Goal: Transaction & Acquisition: Purchase product/service

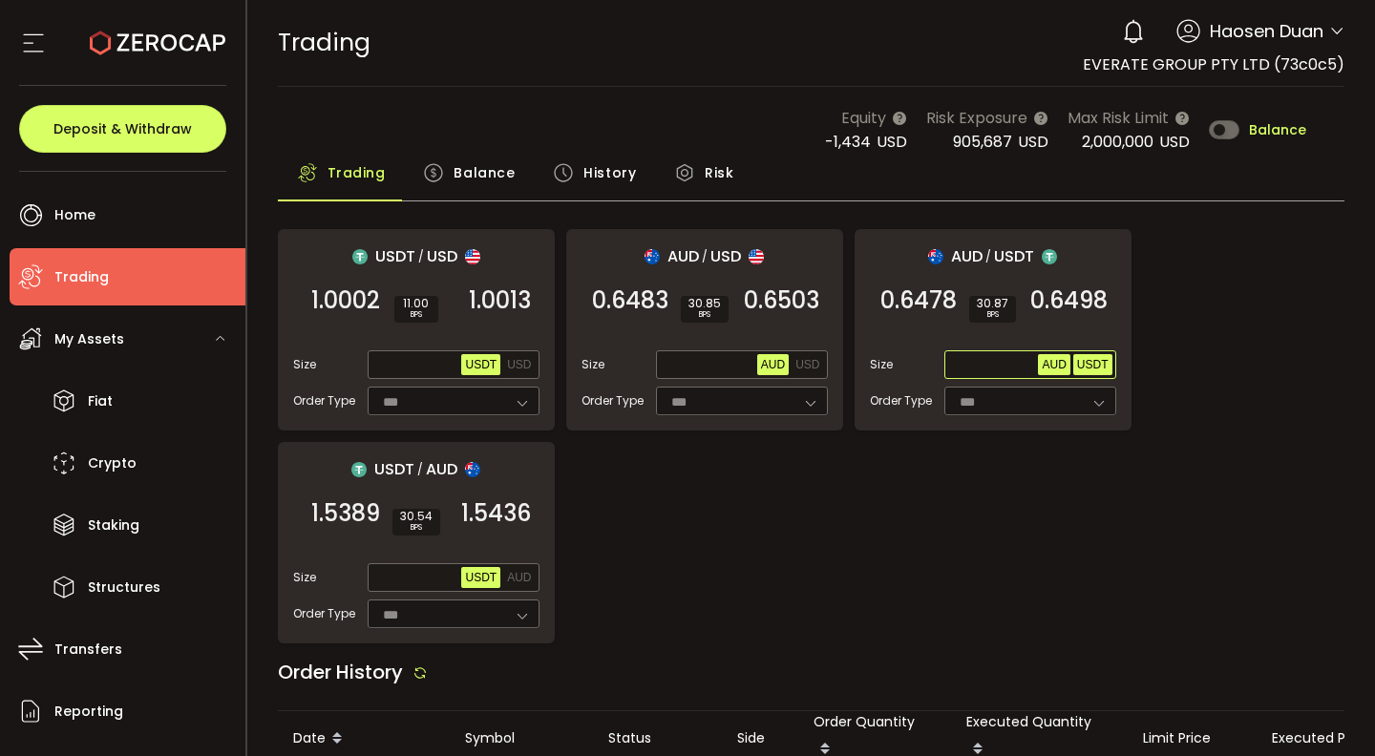
click at [1098, 358] on span "USDT" at bounding box center [1093, 364] width 32 height 13
click at [997, 366] on input "text" at bounding box center [993, 365] width 91 height 21
click at [1091, 293] on span "0.6498" at bounding box center [1068, 300] width 77 height 19
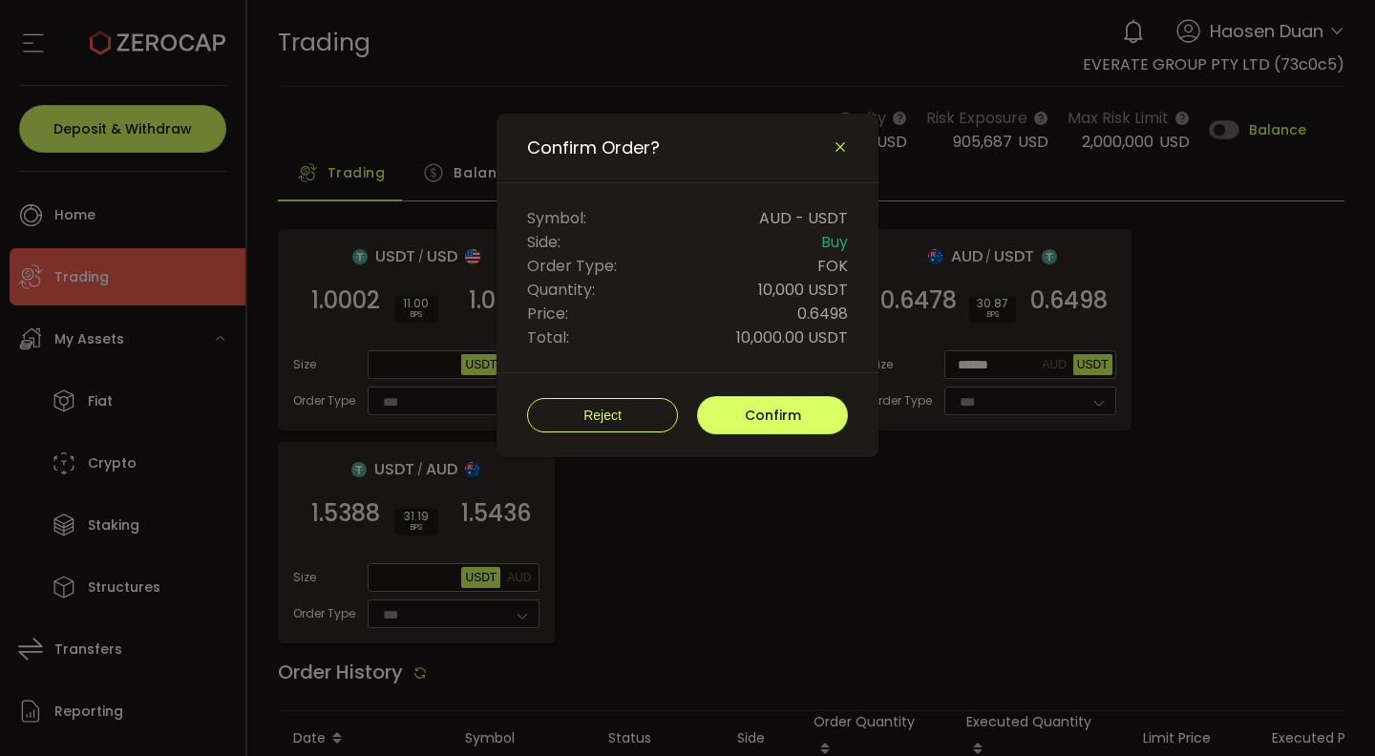
click at [841, 145] on icon "Close" at bounding box center [840, 146] width 15 height 15
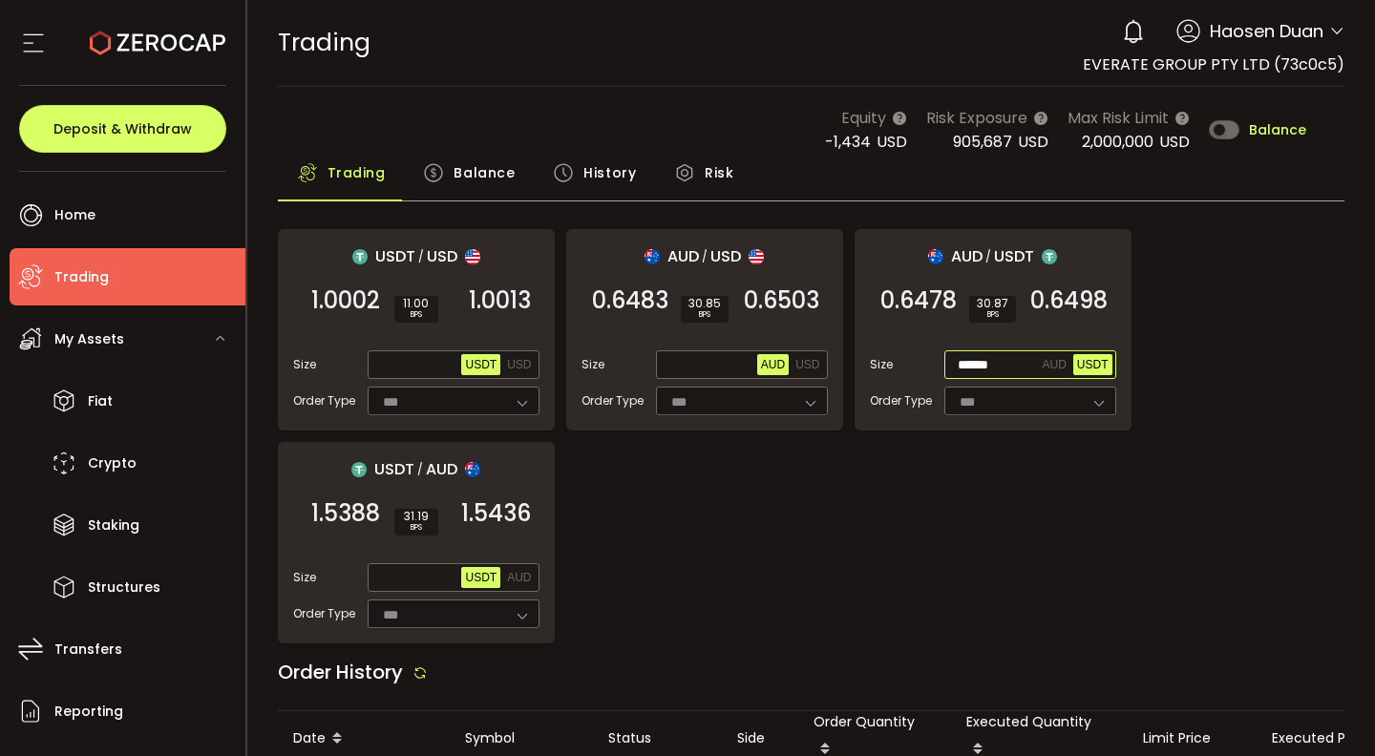
click at [1014, 366] on input "******" at bounding box center [993, 365] width 91 height 21
click at [1065, 310] on span "0.6498" at bounding box center [1068, 300] width 77 height 19
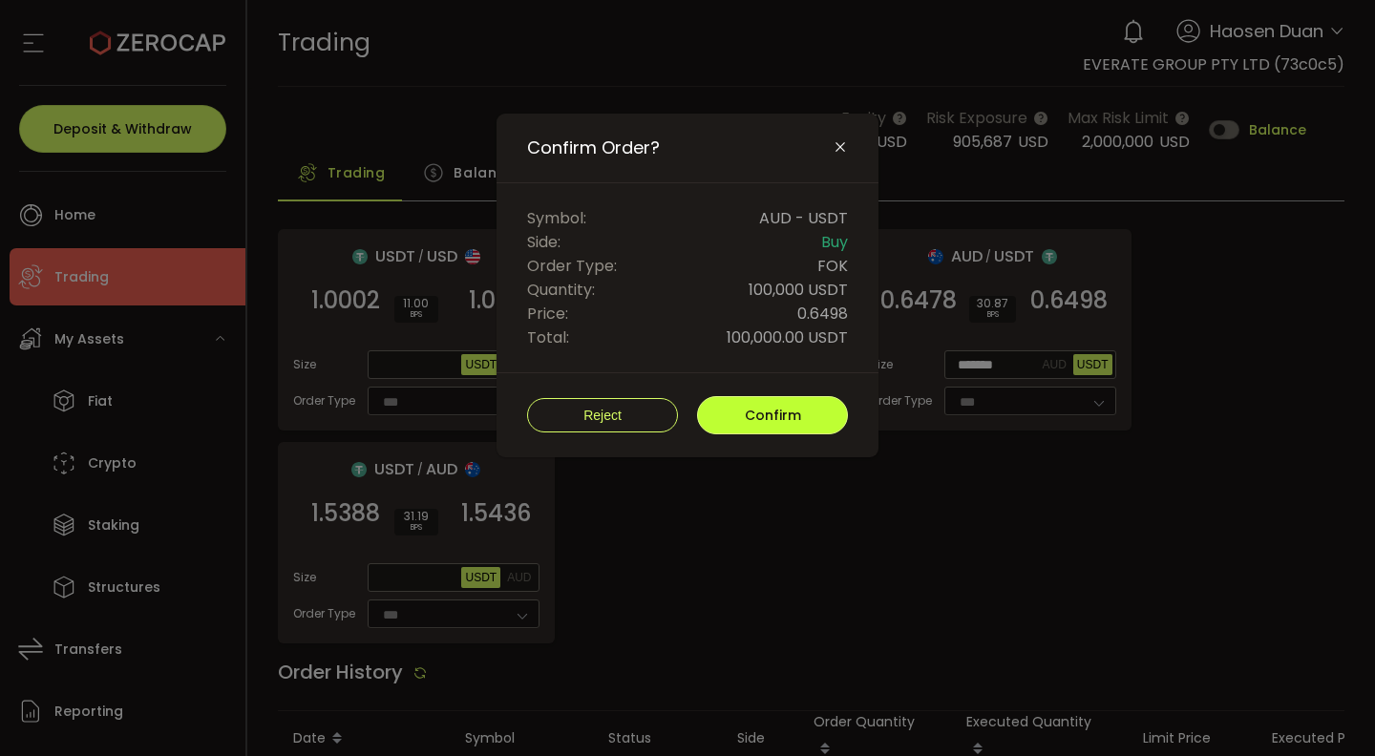
click at [807, 406] on button "Confirm" at bounding box center [772, 415] width 151 height 38
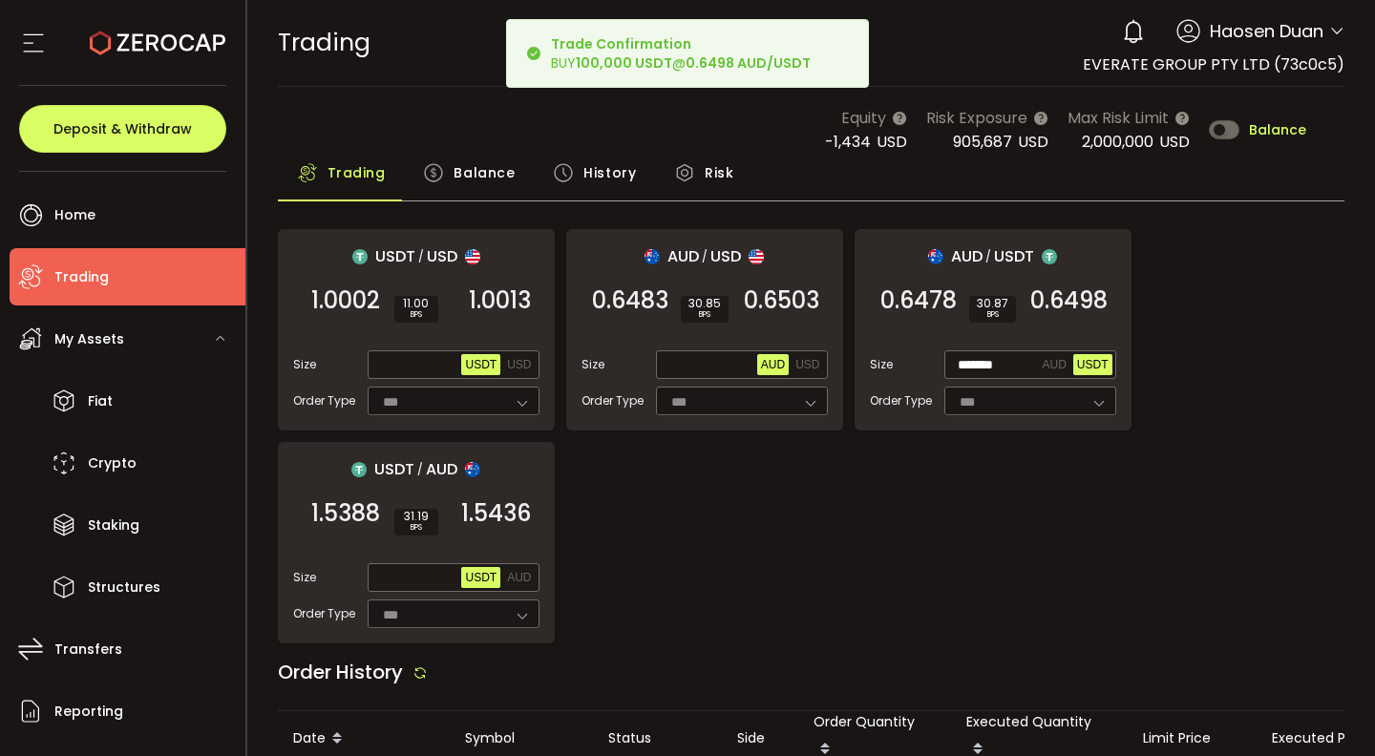
click at [583, 175] on span "History" at bounding box center [609, 173] width 53 height 38
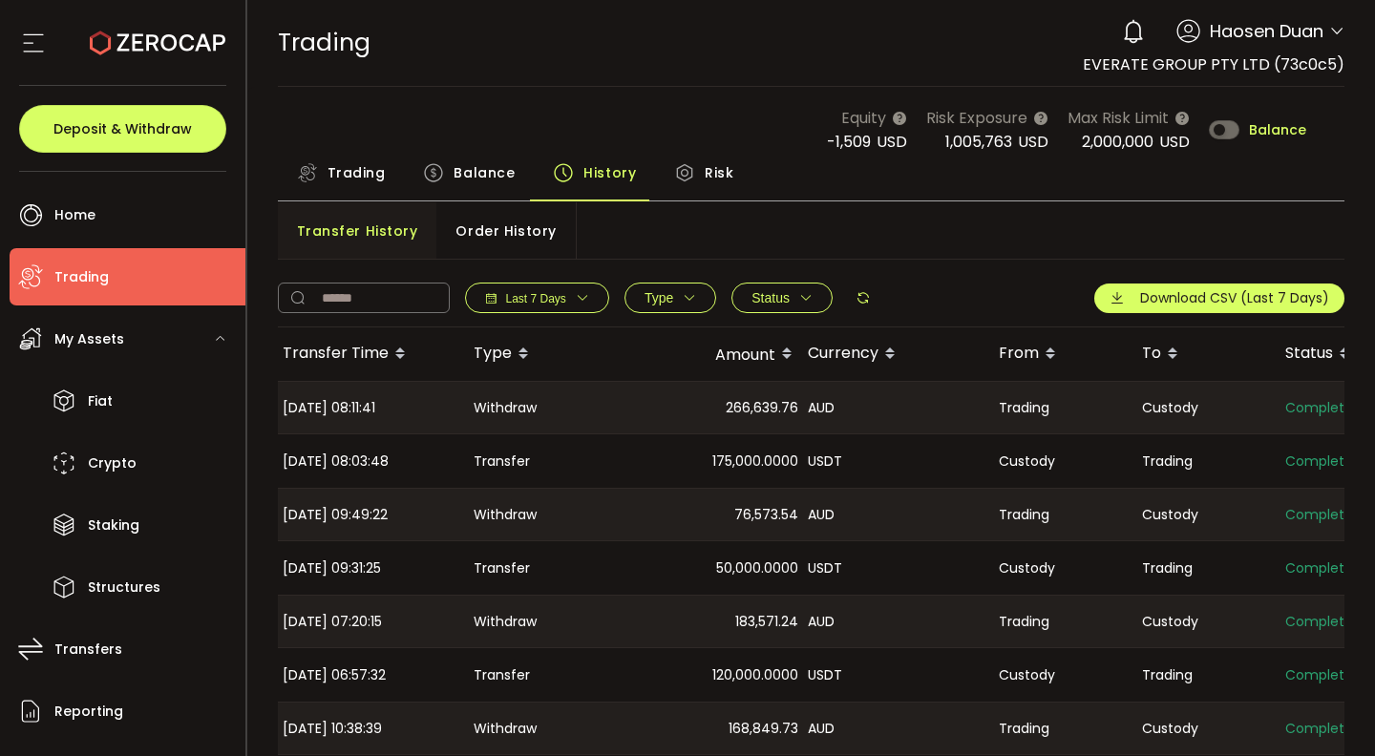
click at [481, 247] on span "Order History" at bounding box center [506, 231] width 100 height 38
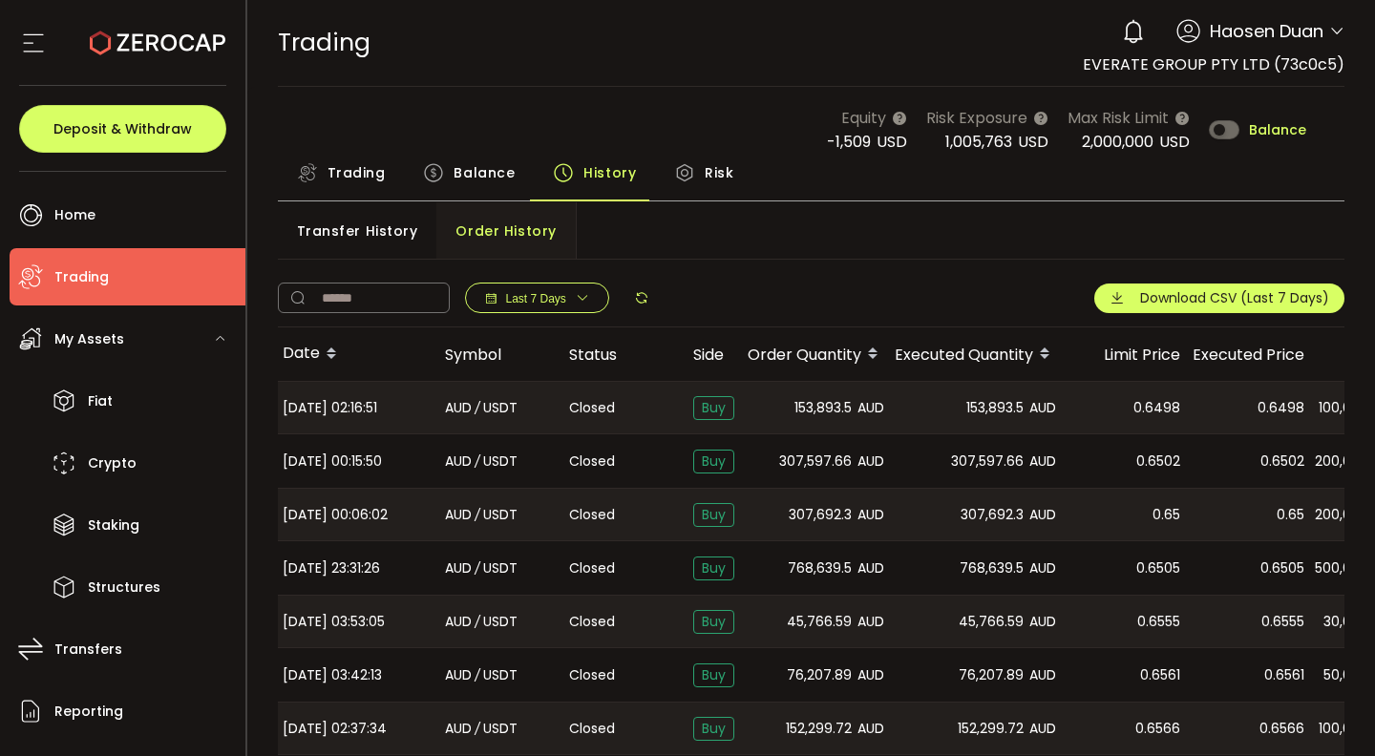
click at [334, 179] on span "Trading" at bounding box center [357, 173] width 58 height 38
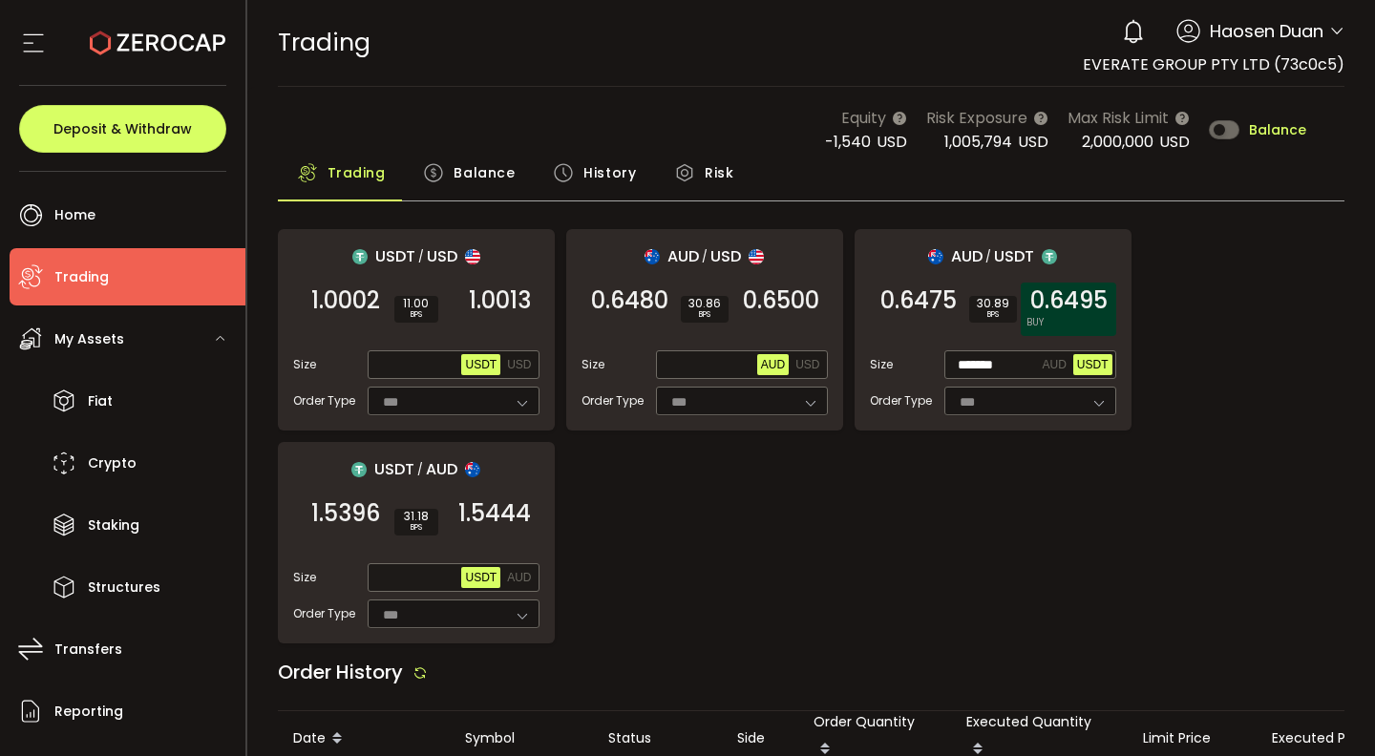
click at [1088, 304] on span "0.6495" at bounding box center [1068, 300] width 77 height 19
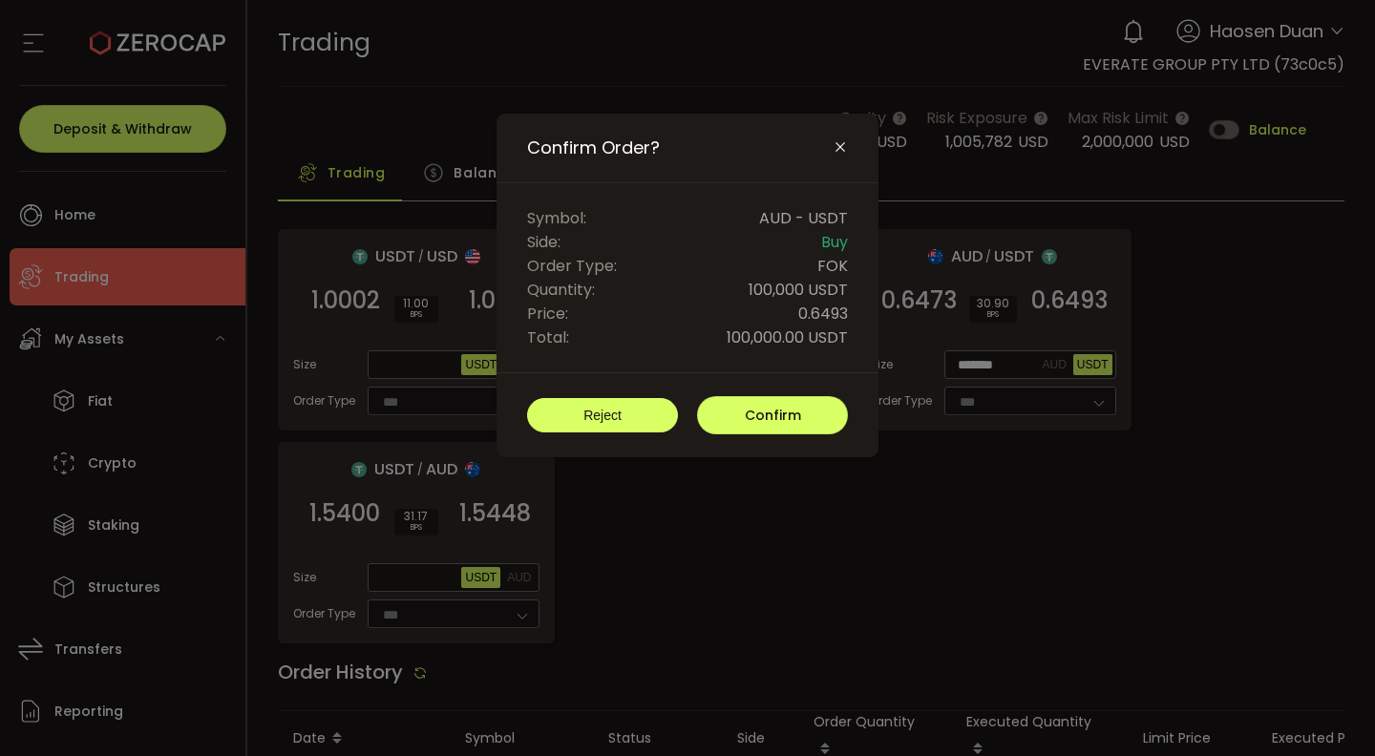
click at [563, 425] on button "Reject" at bounding box center [602, 415] width 151 height 34
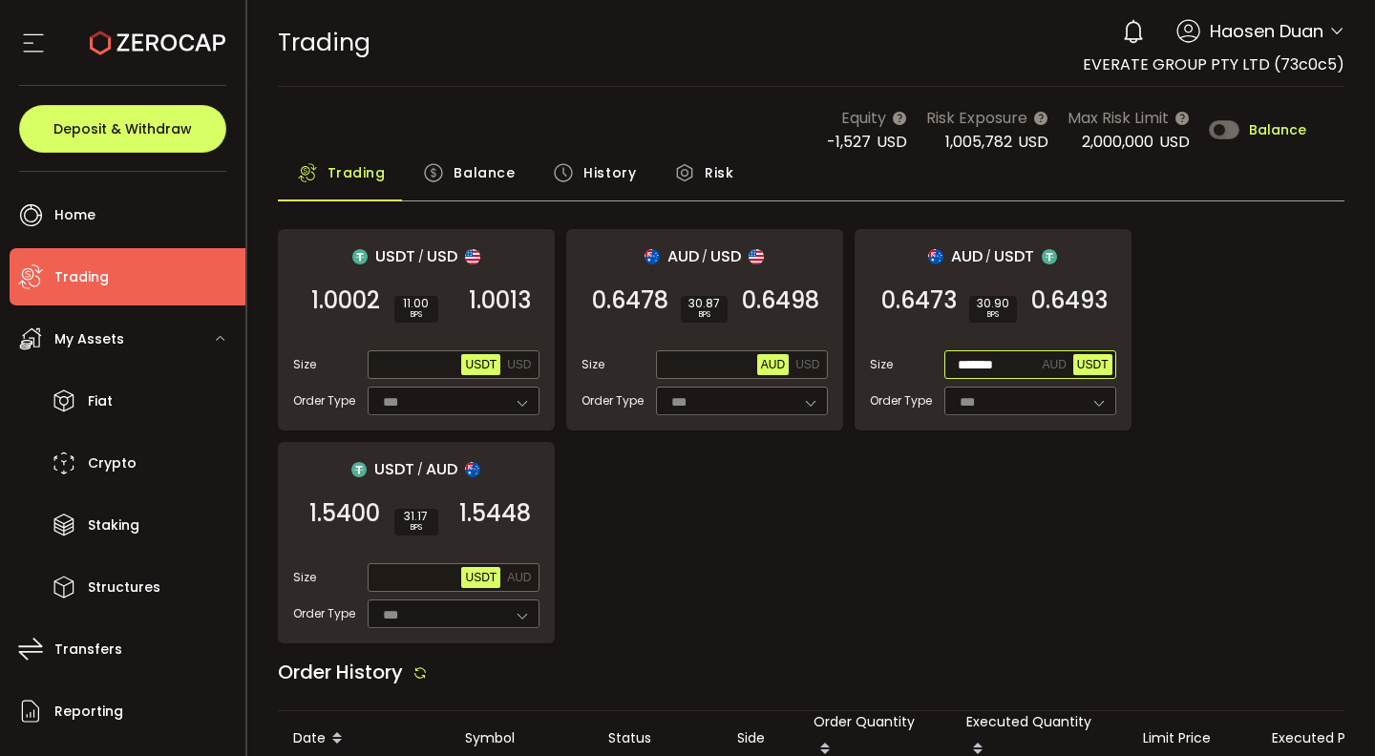
drag, startPoint x: 1009, startPoint y: 366, endPoint x: 918, endPoint y: 366, distance: 91.7
click at [918, 366] on div "Size ******* AUD USDT" at bounding box center [993, 364] width 246 height 29
type input "******"
click at [1042, 305] on span "0.6493" at bounding box center [1069, 300] width 76 height 19
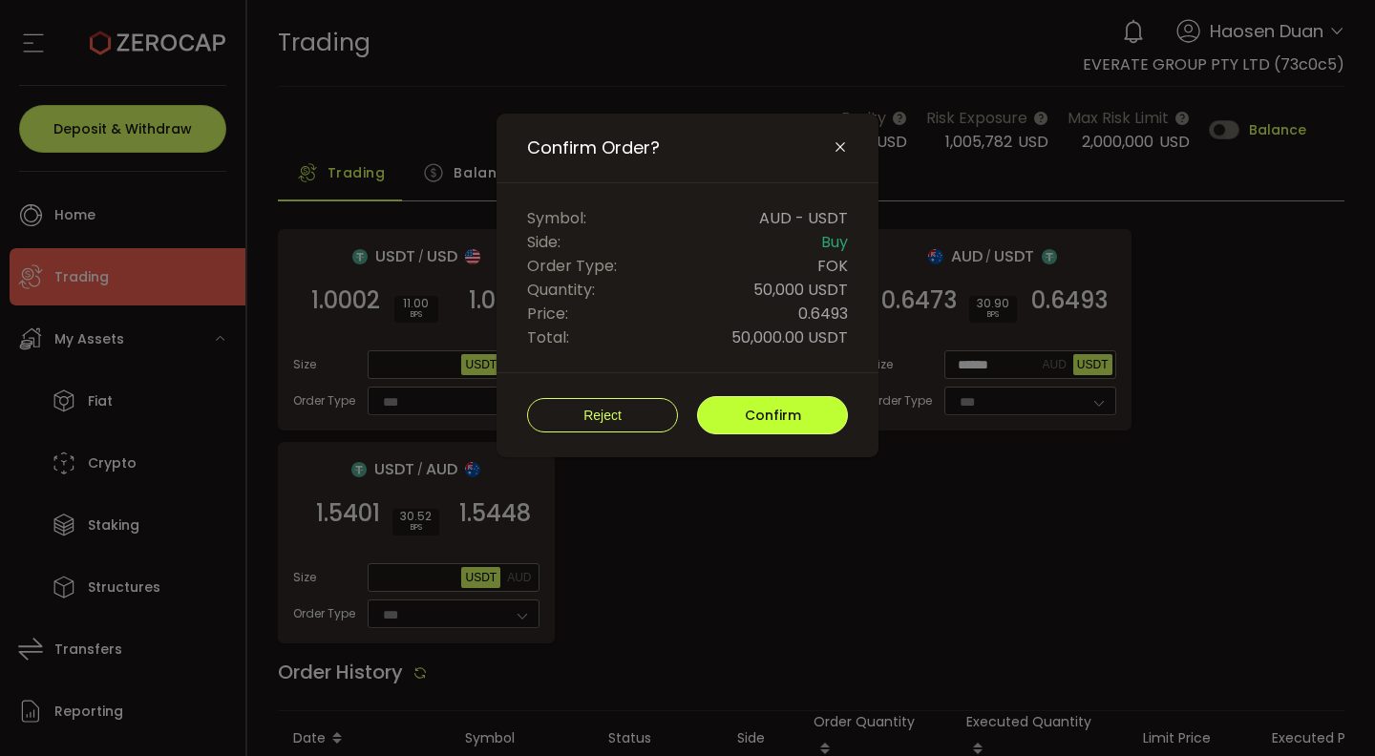
click at [804, 411] on button "Confirm" at bounding box center [772, 415] width 151 height 38
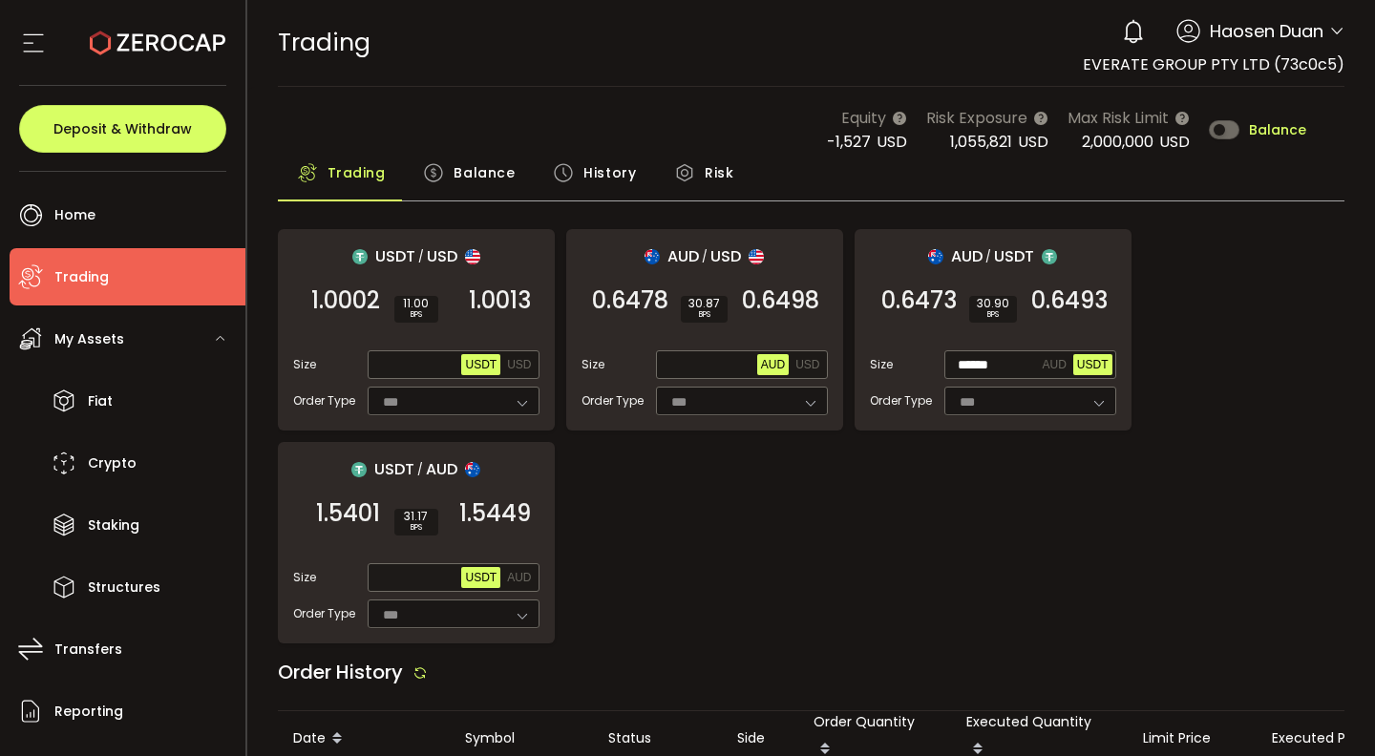
click at [494, 185] on span "Balance" at bounding box center [484, 173] width 61 height 38
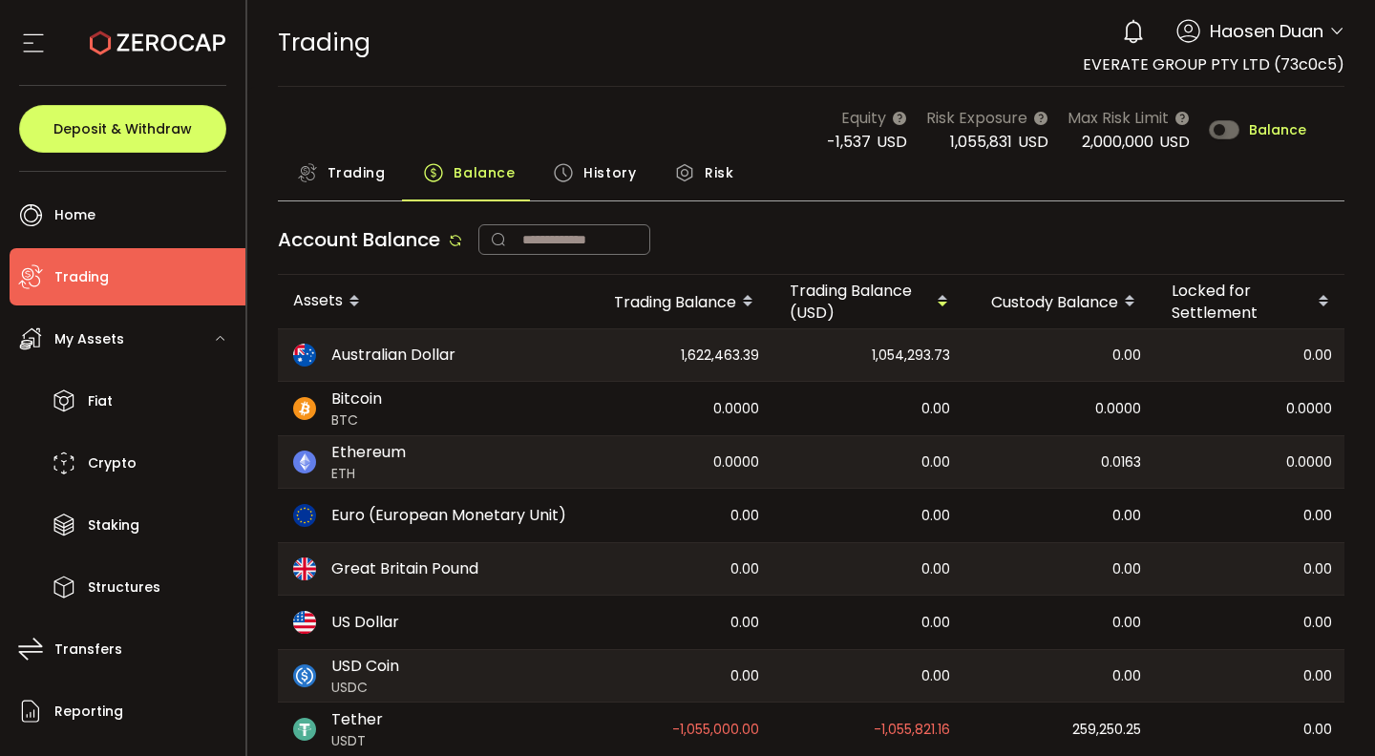
click at [331, 182] on span "Trading" at bounding box center [357, 173] width 58 height 38
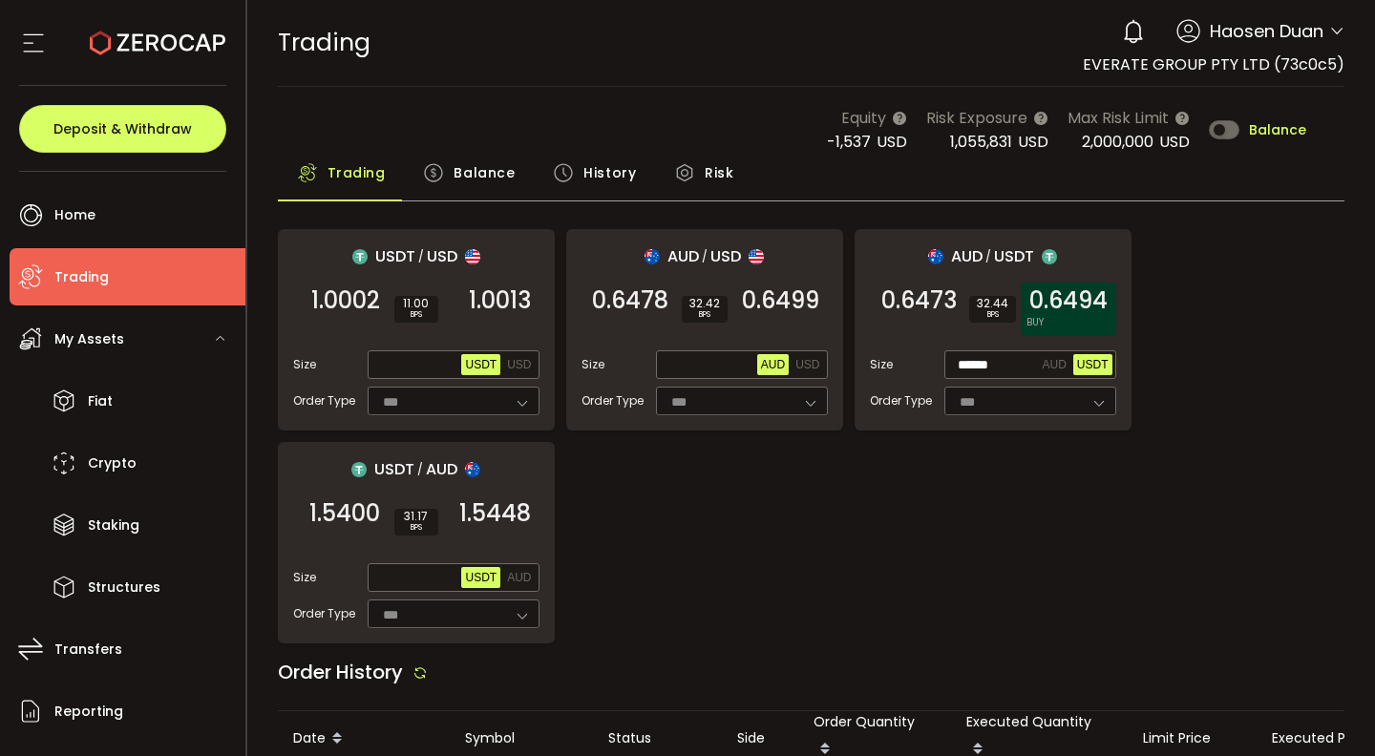
click at [1055, 327] on div "0.6494 BUY" at bounding box center [1068, 309] width 95 height 53
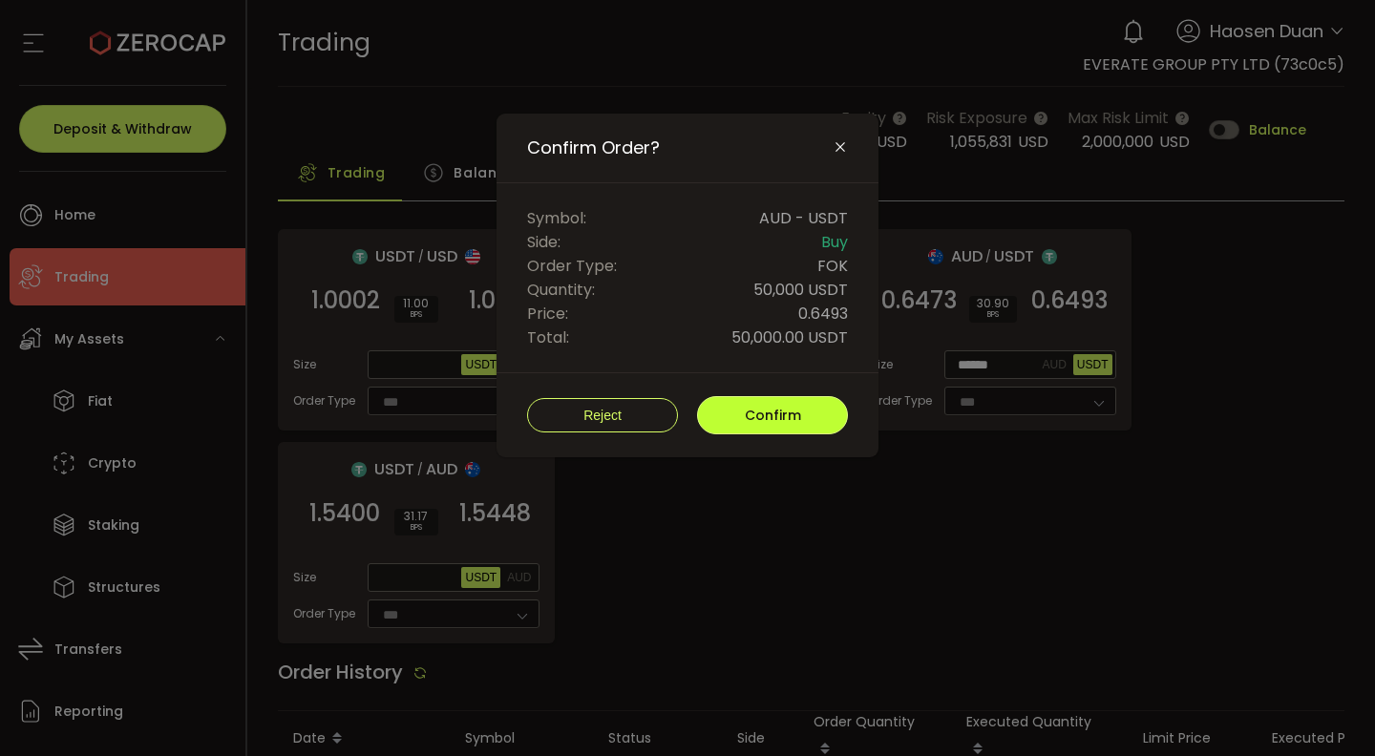
click at [815, 421] on button "Confirm" at bounding box center [772, 415] width 151 height 38
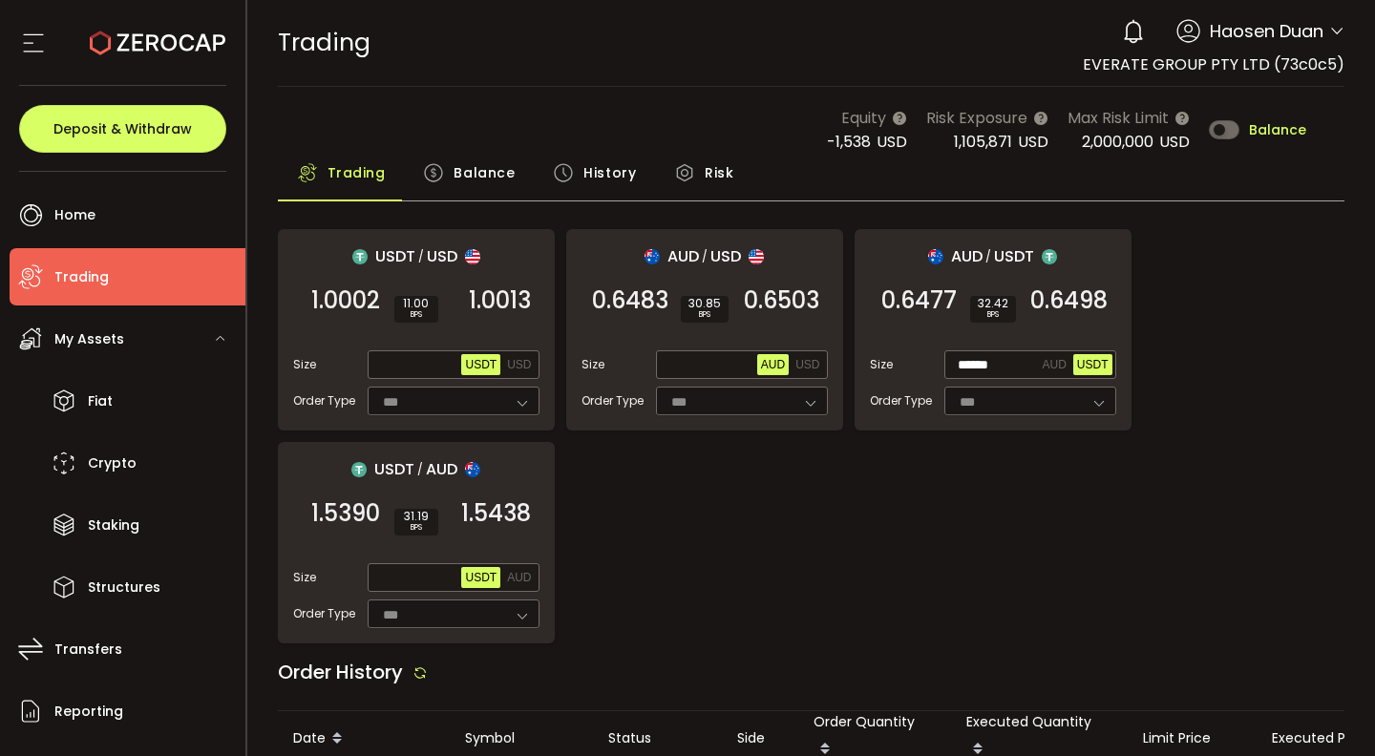
click at [471, 180] on span "Balance" at bounding box center [484, 173] width 61 height 38
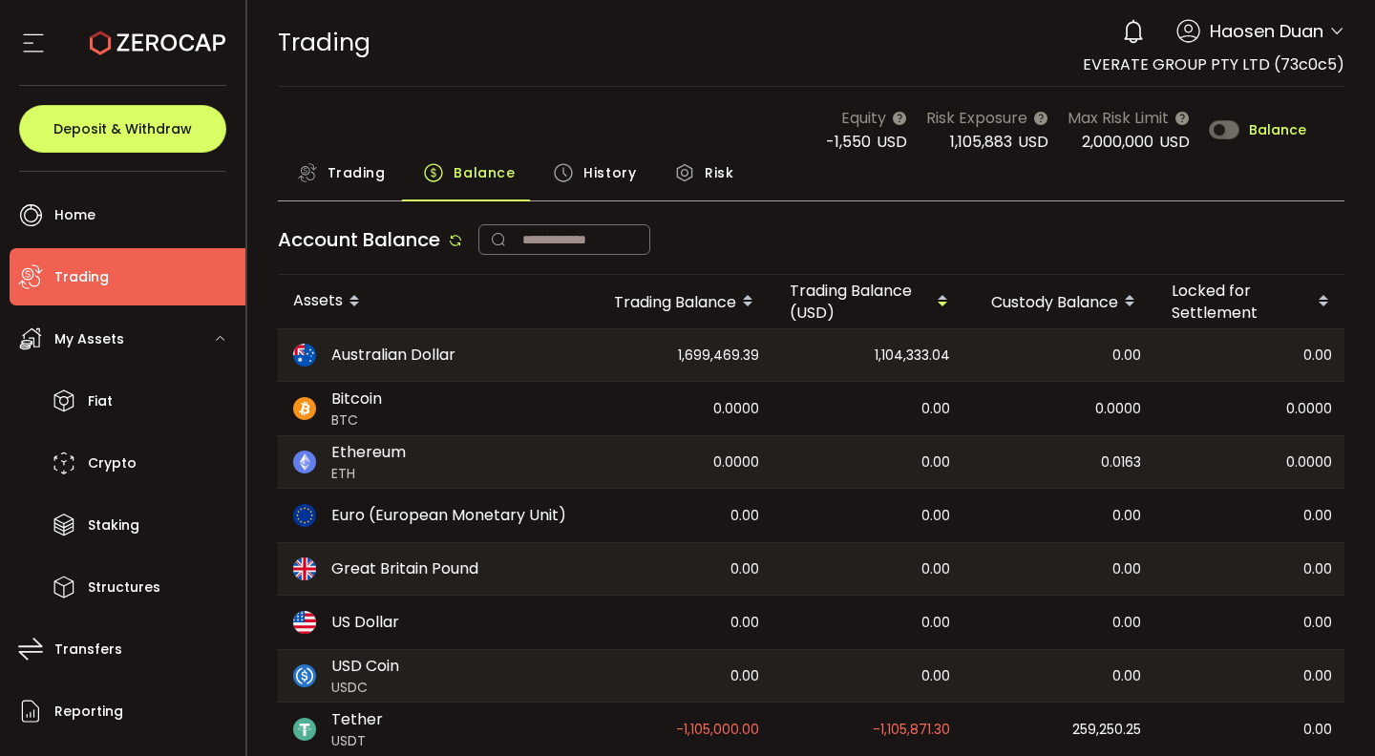
click at [291, 176] on div "Trading" at bounding box center [341, 178] width 127 height 48
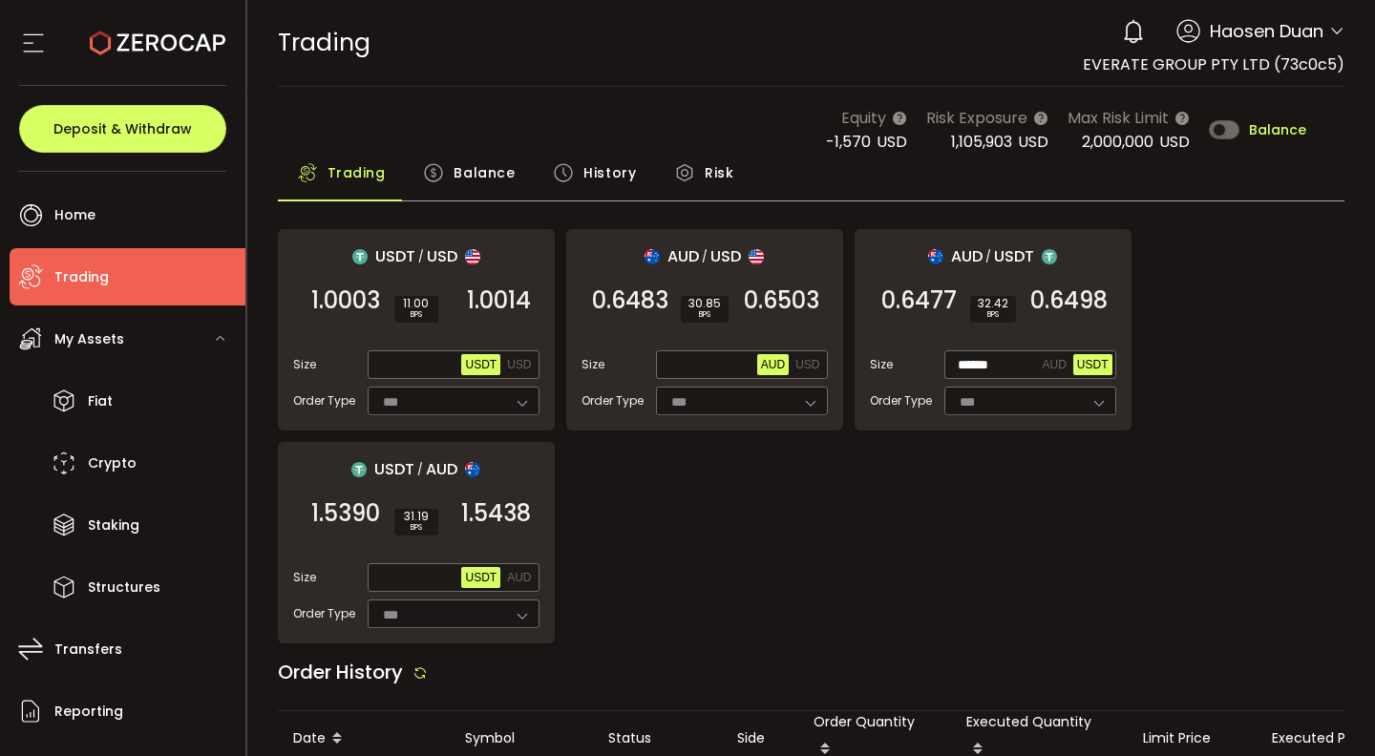
click at [525, 160] on div "Balance" at bounding box center [469, 178] width 130 height 48
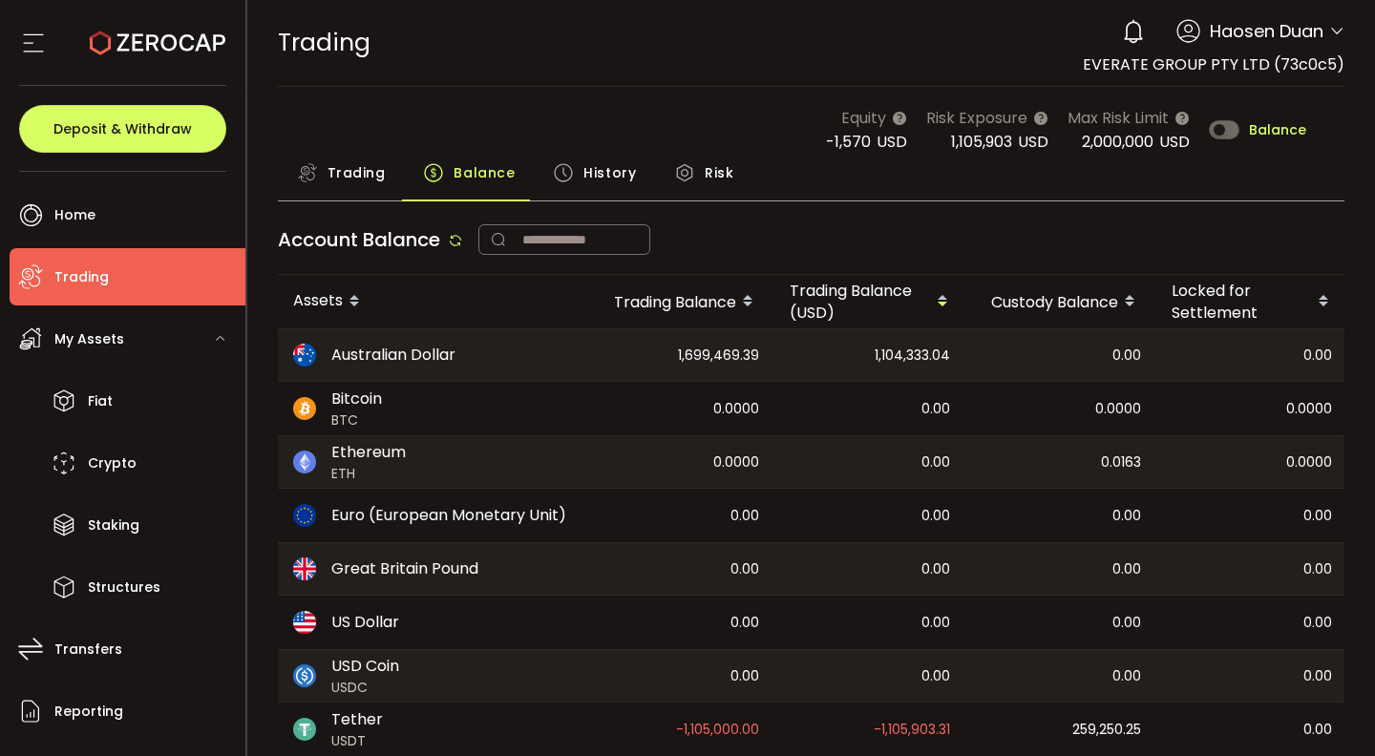
click at [604, 175] on span "History" at bounding box center [609, 173] width 53 height 38
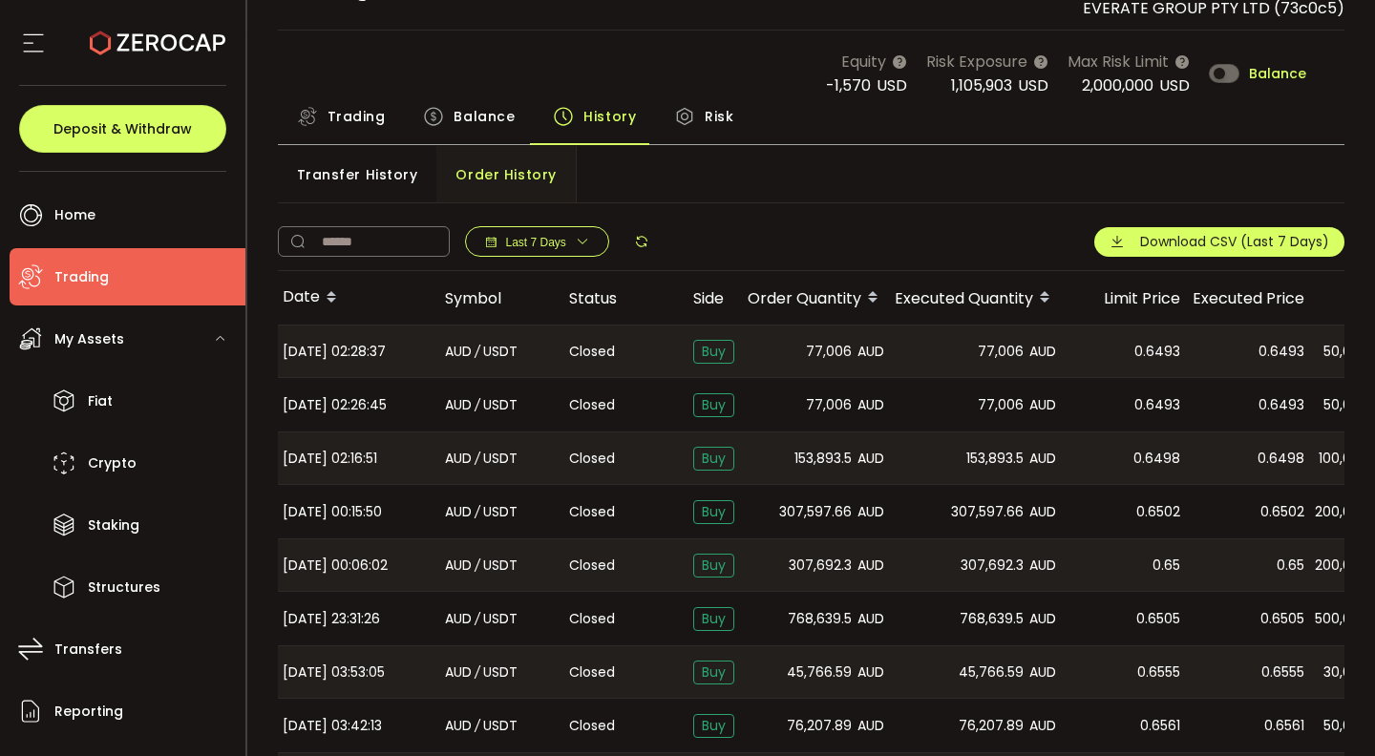
scroll to position [55, 0]
click at [299, 120] on icon at bounding box center [307, 117] width 21 height 21
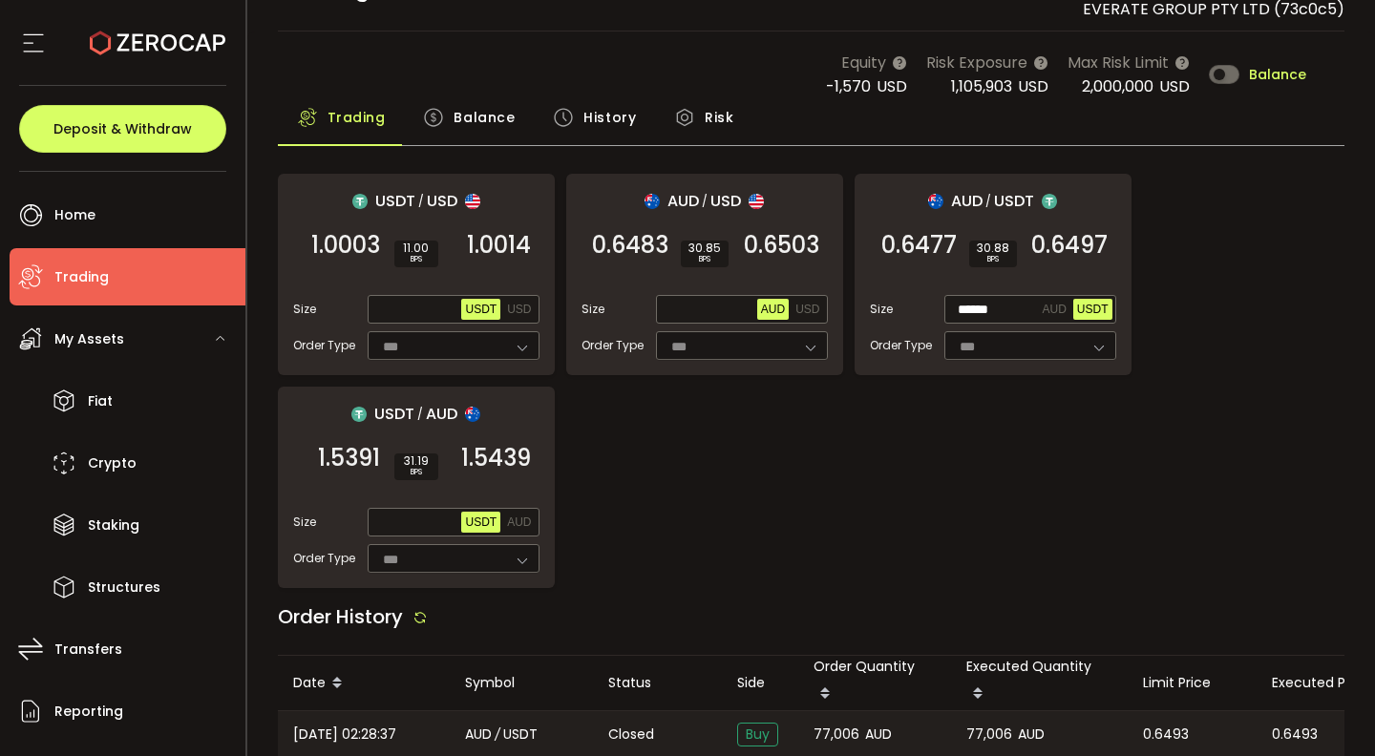
click at [462, 128] on span "Balance" at bounding box center [484, 117] width 61 height 38
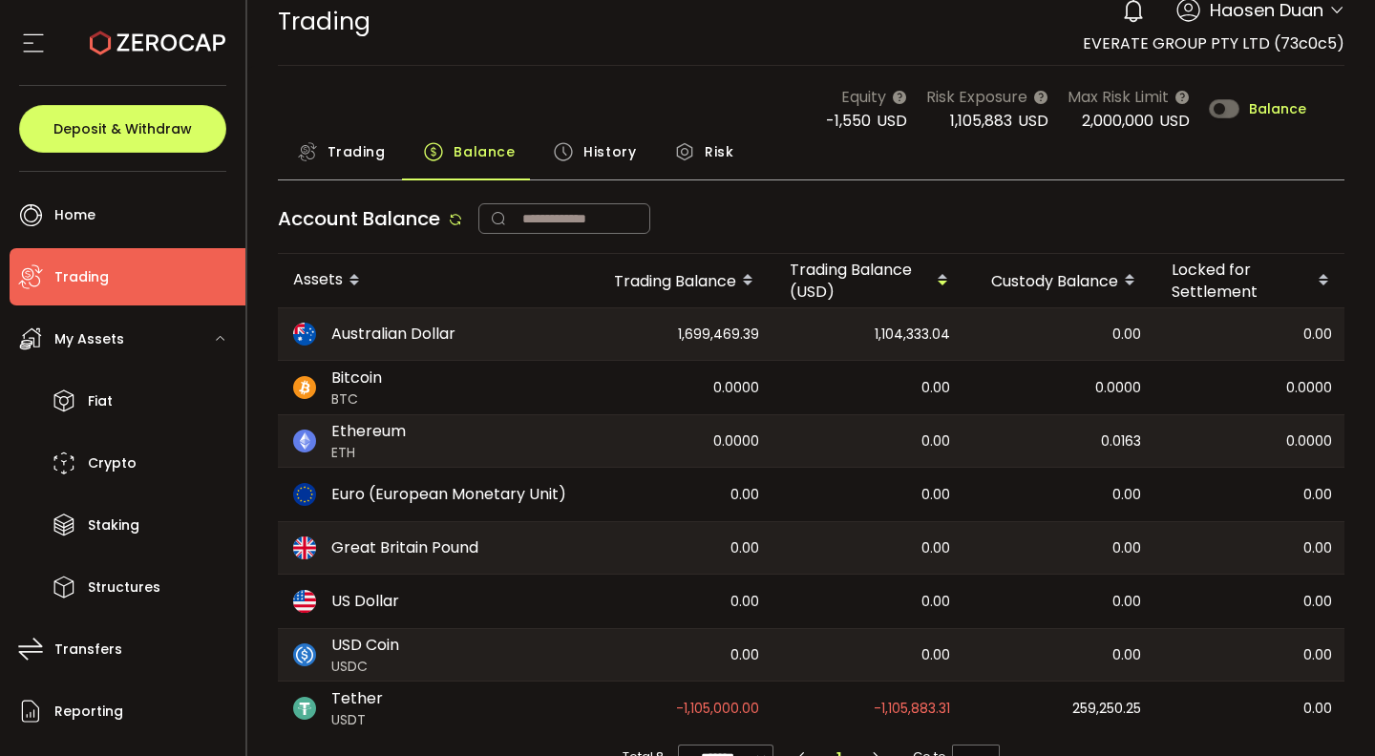
scroll to position [55, 0]
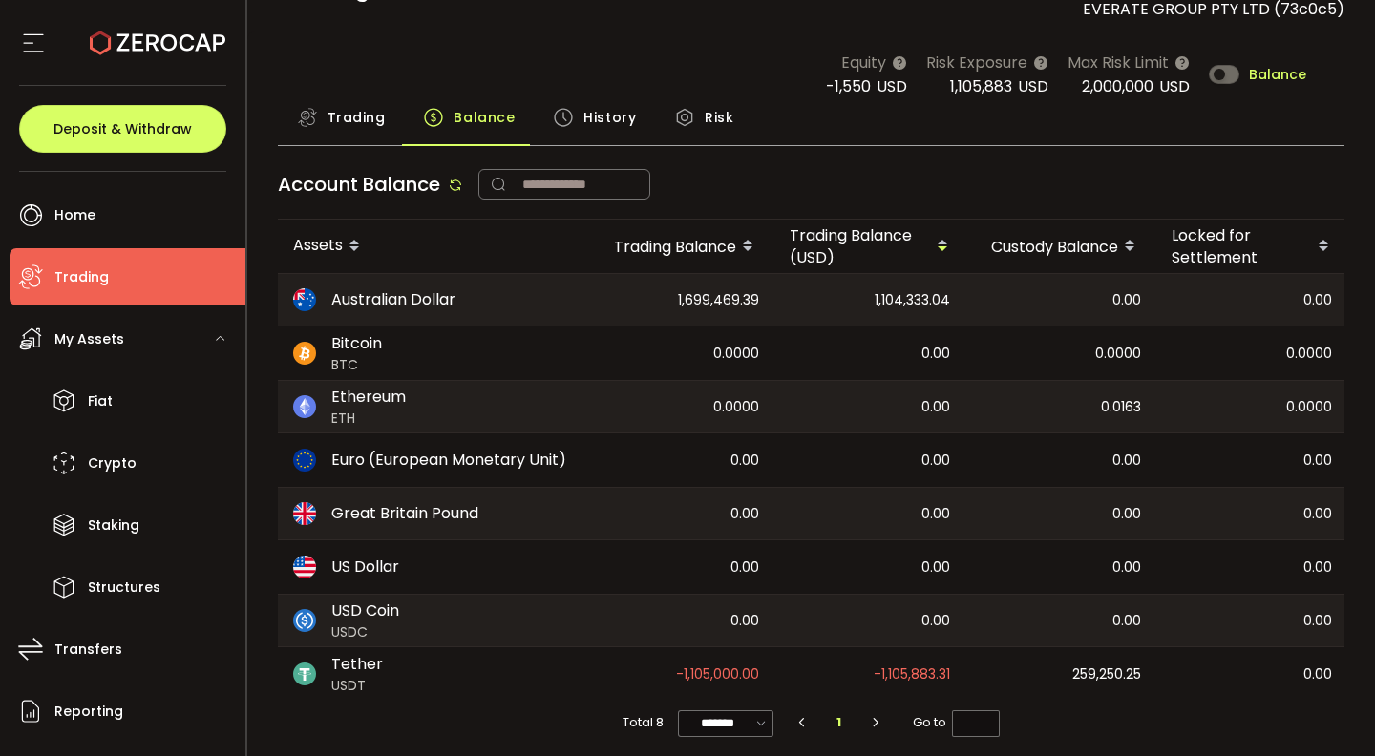
click at [583, 111] on span "History" at bounding box center [609, 117] width 53 height 38
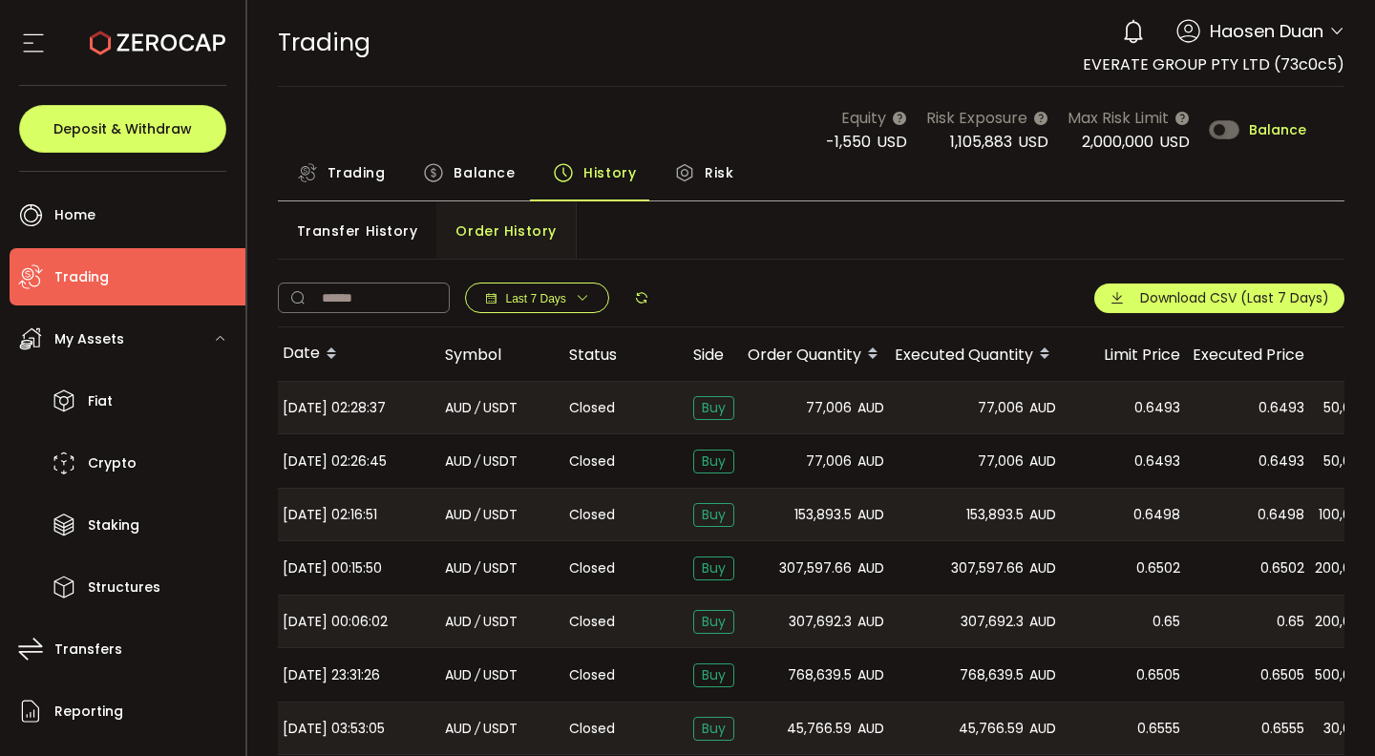
click at [338, 189] on span "Trading" at bounding box center [357, 173] width 58 height 38
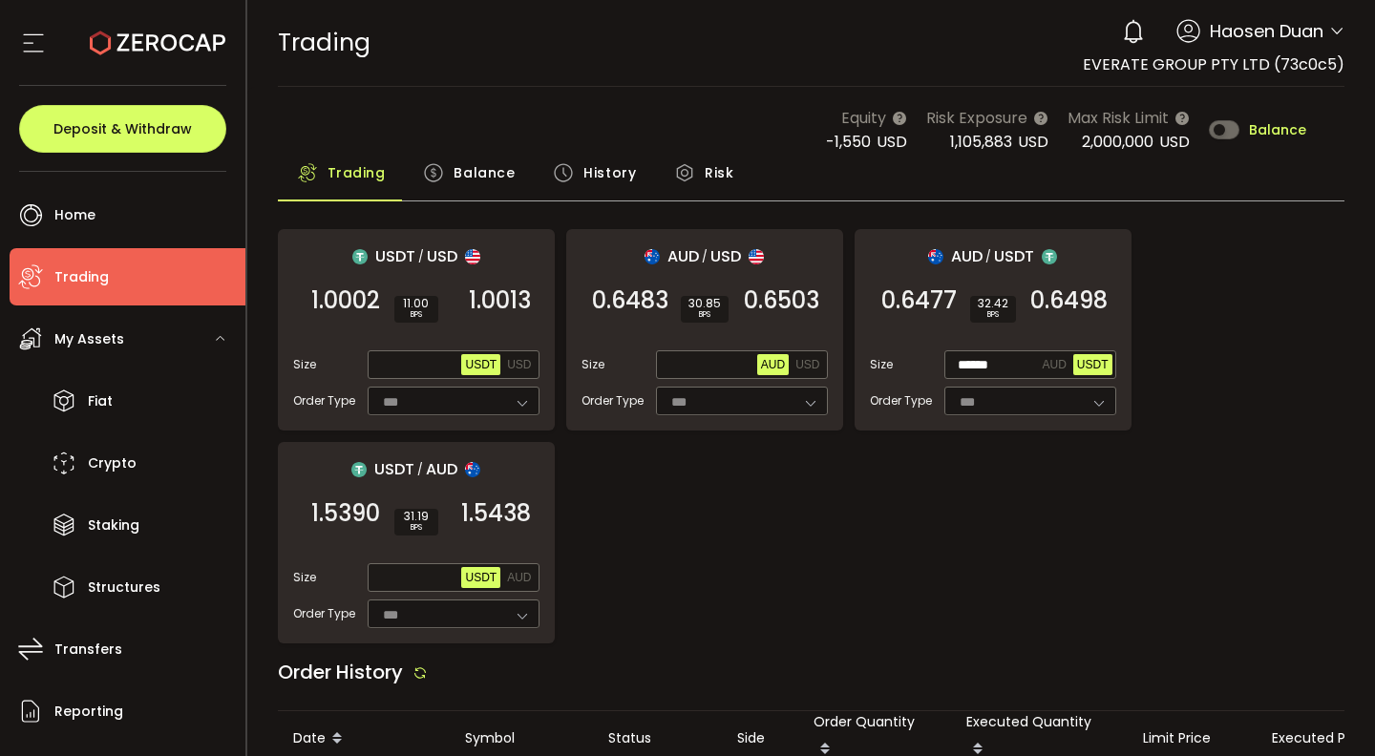
click at [454, 170] on span "Balance" at bounding box center [484, 173] width 61 height 38
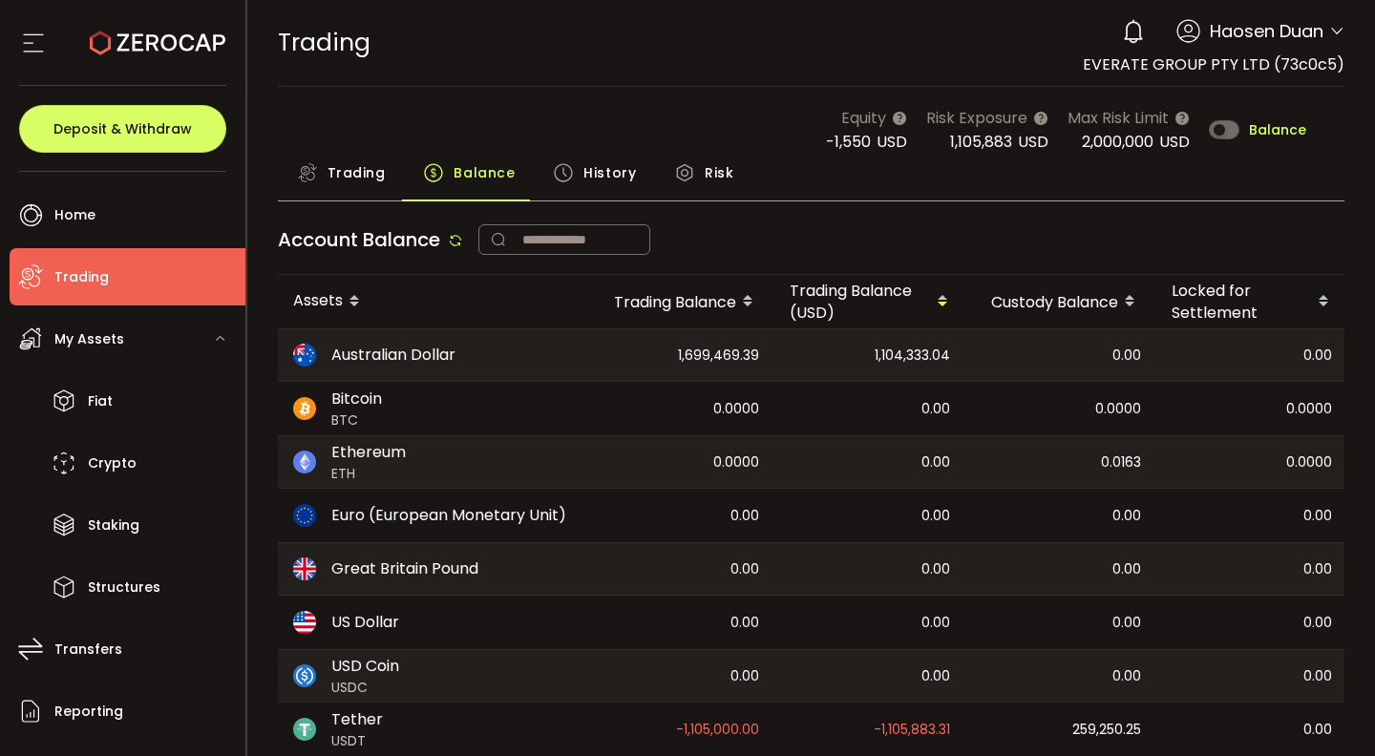
click at [349, 159] on span "Trading" at bounding box center [357, 173] width 58 height 38
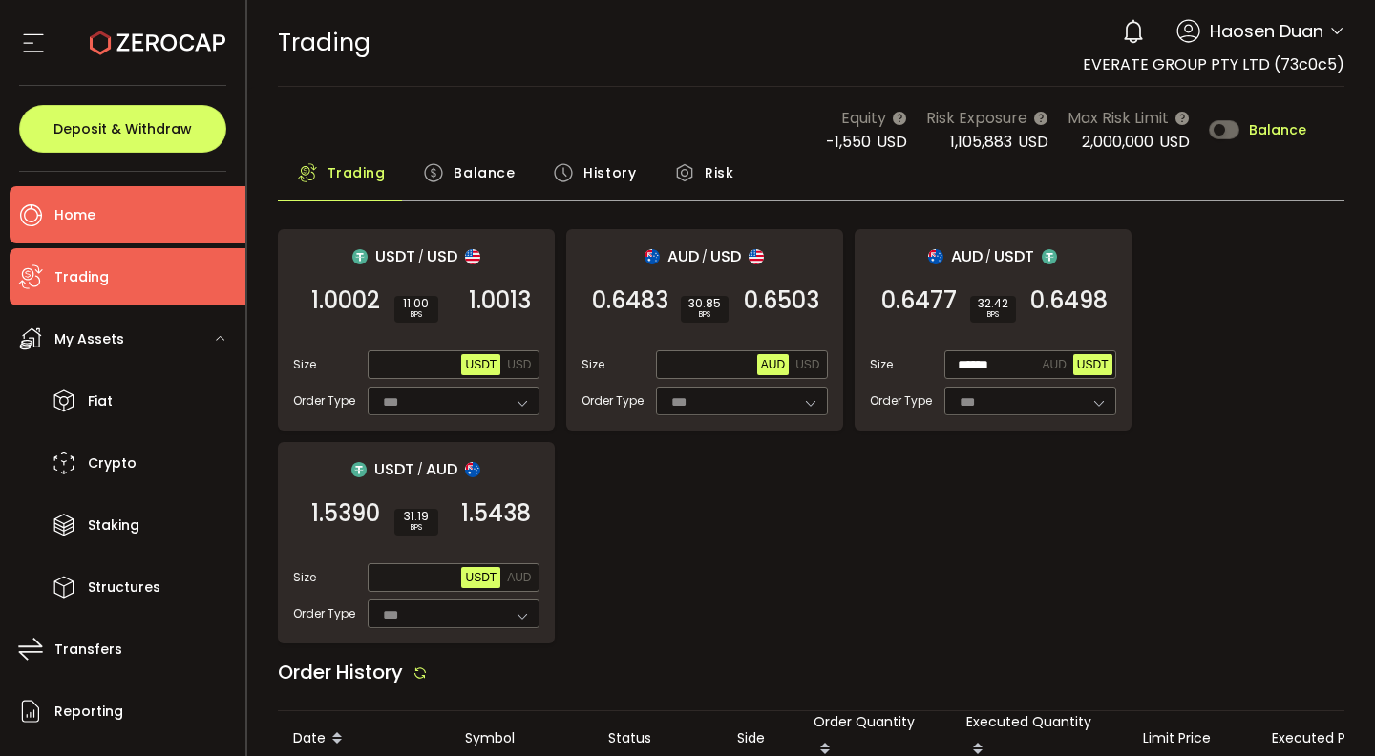
click at [156, 222] on li "Home" at bounding box center [128, 214] width 236 height 57
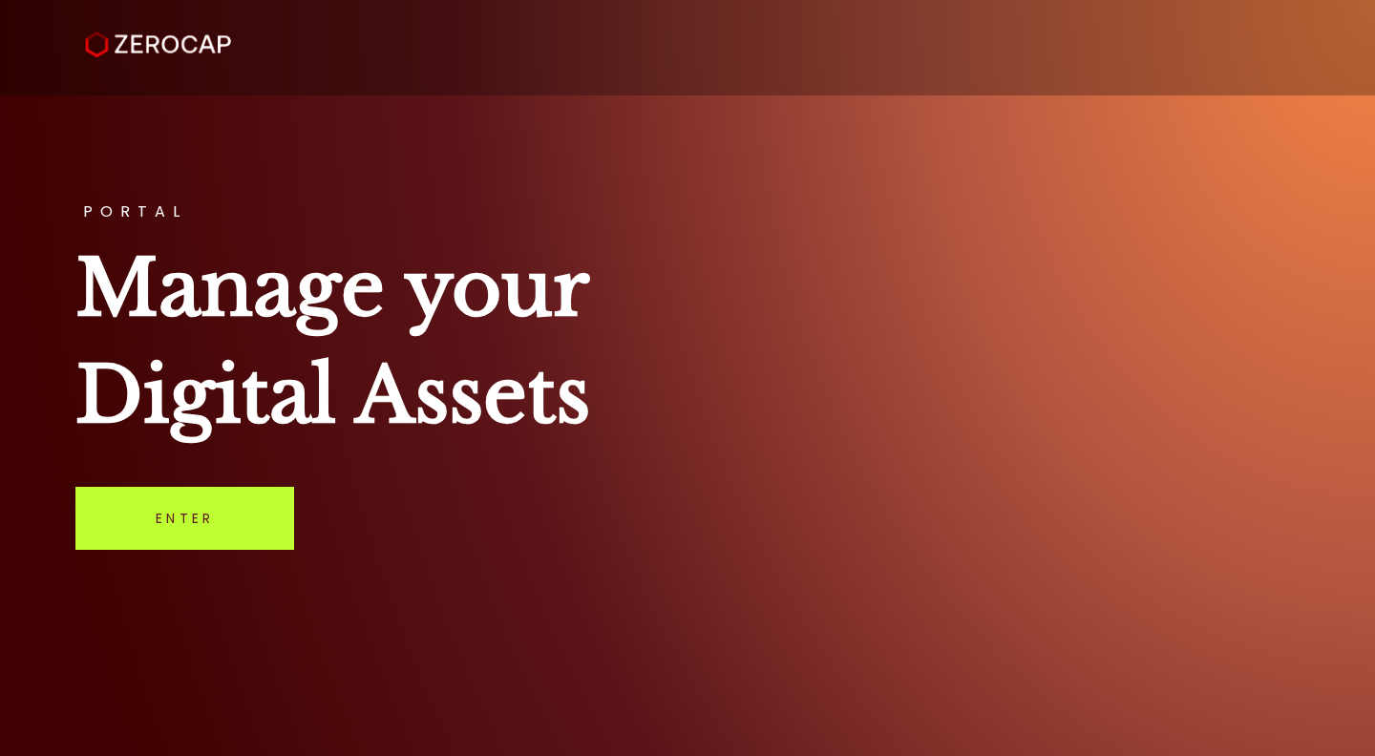
click at [175, 532] on link "Enter" at bounding box center [184, 518] width 219 height 63
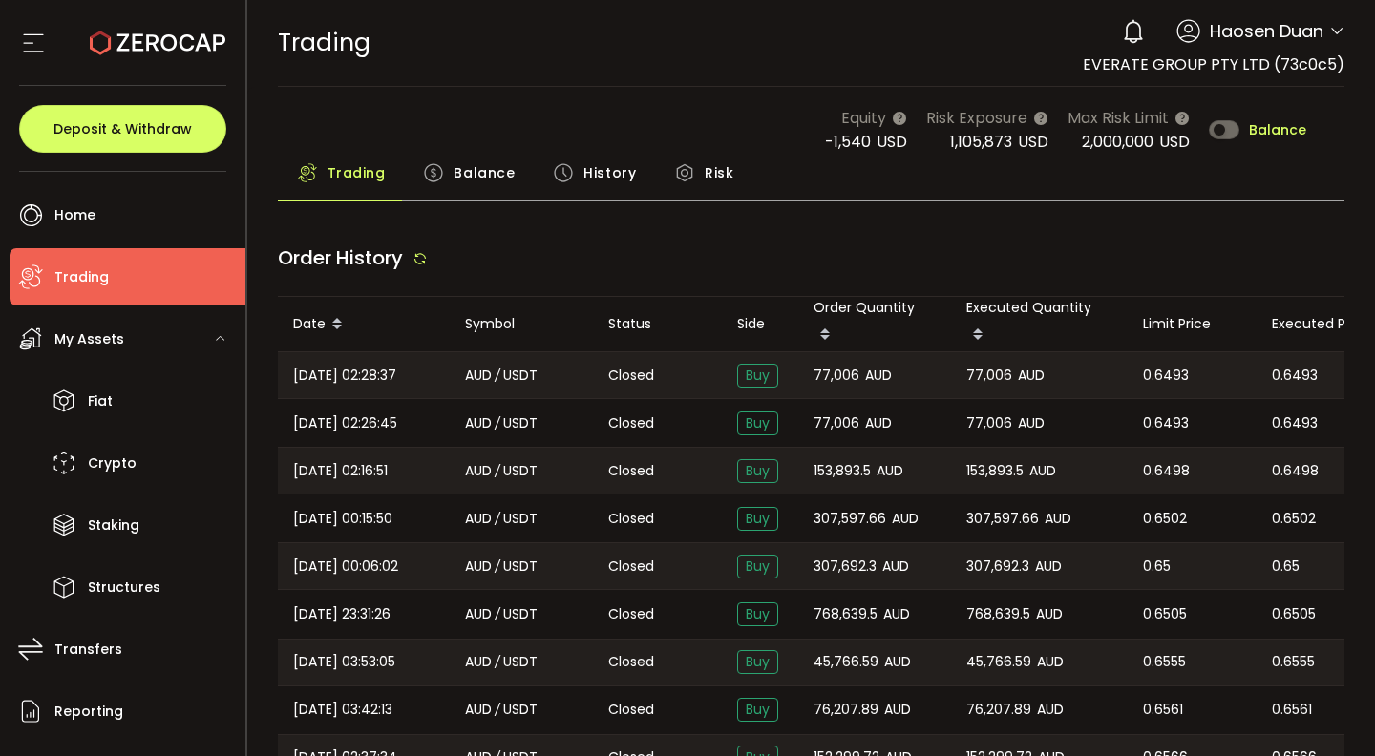
type input "***"
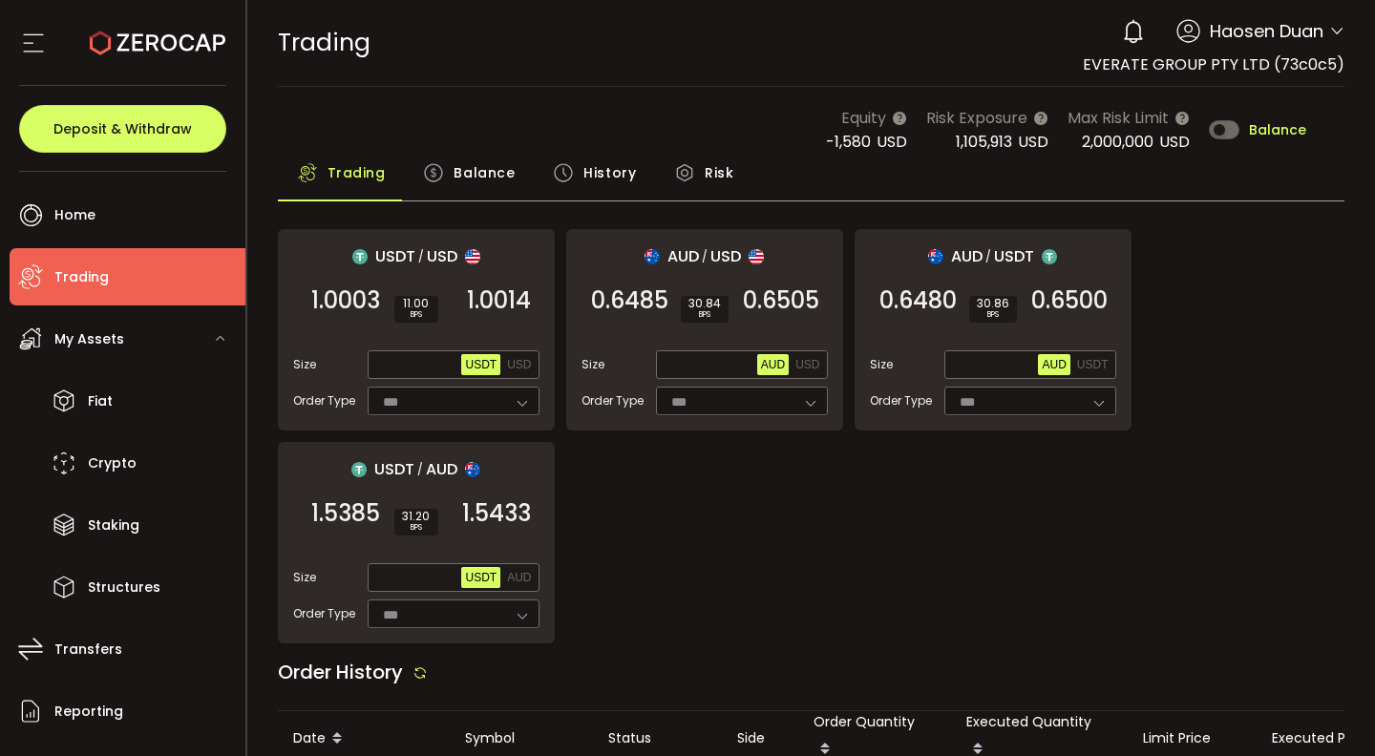
click at [482, 188] on span "Balance" at bounding box center [484, 173] width 61 height 38
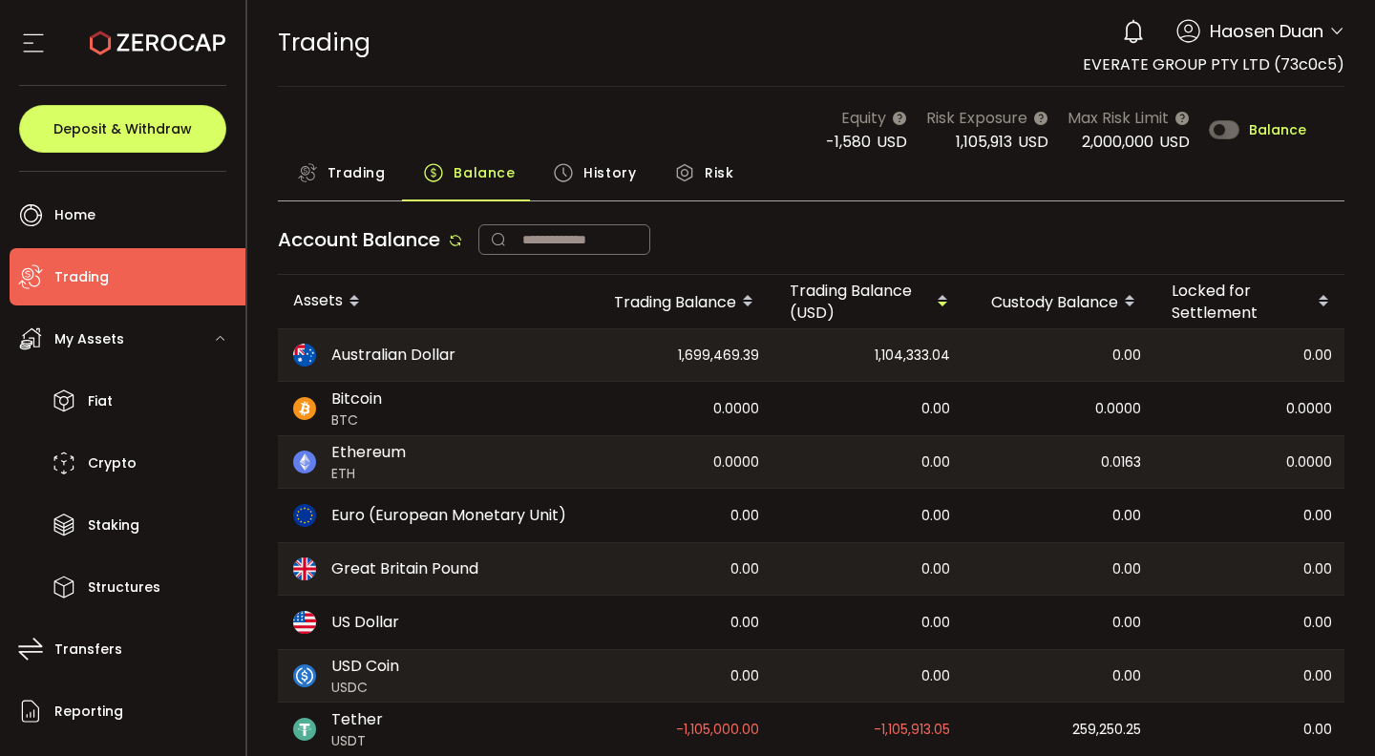
click at [606, 166] on span "History" at bounding box center [609, 173] width 53 height 38
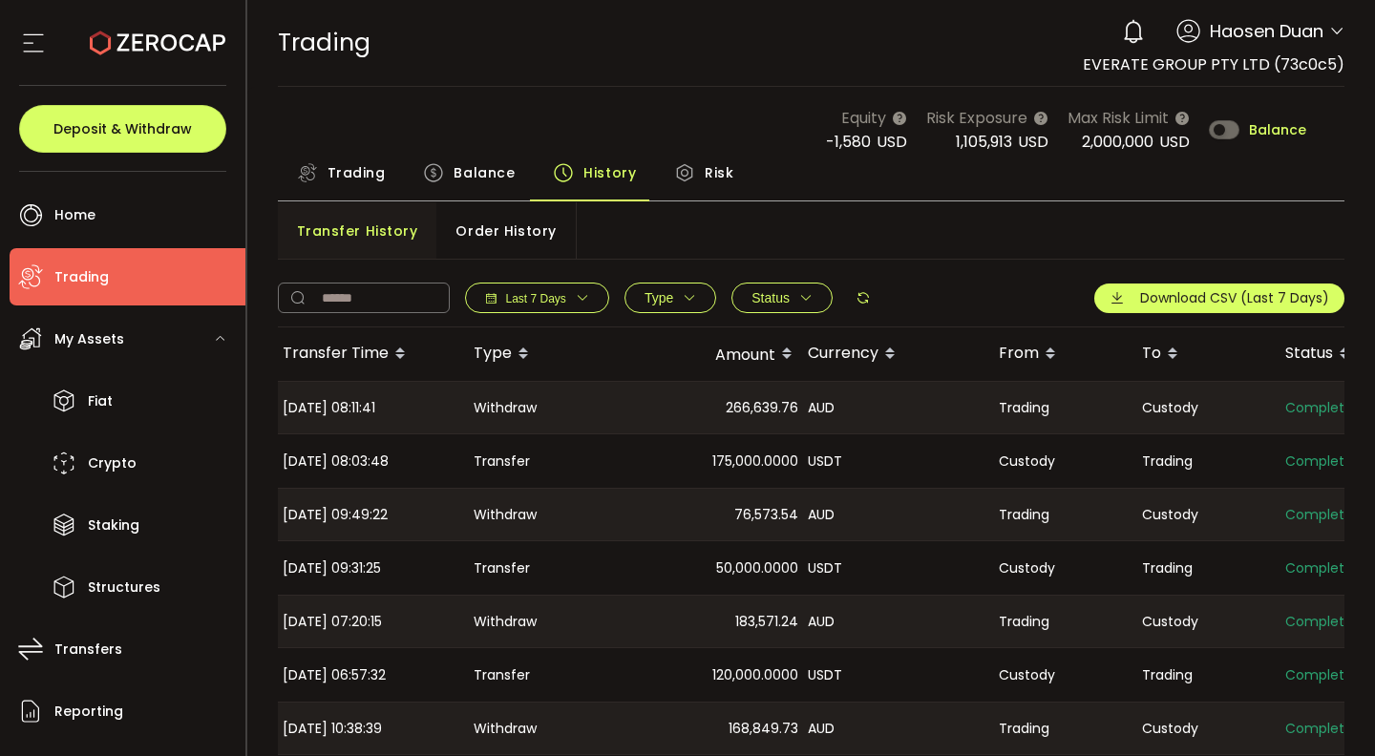
click at [499, 229] on span "Order History" at bounding box center [506, 231] width 100 height 38
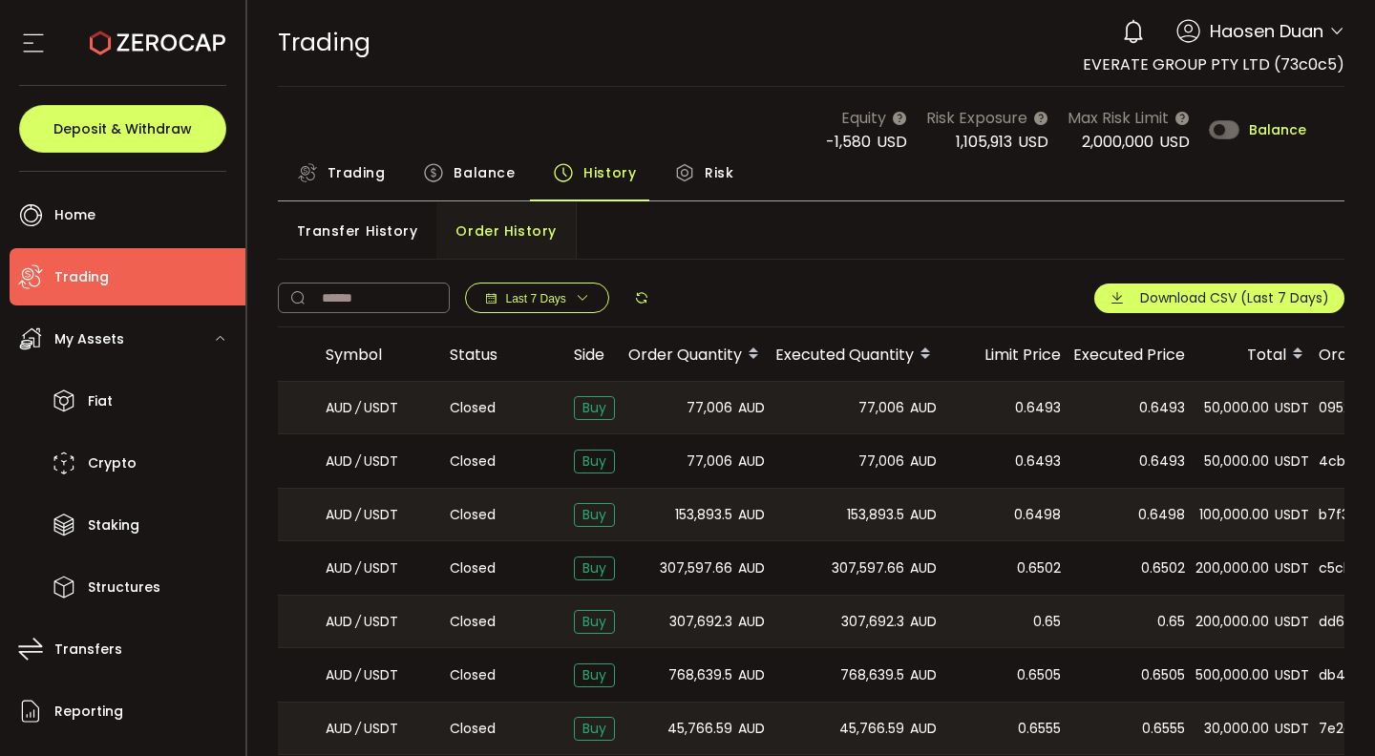
click at [345, 175] on span "Trading" at bounding box center [357, 173] width 58 height 38
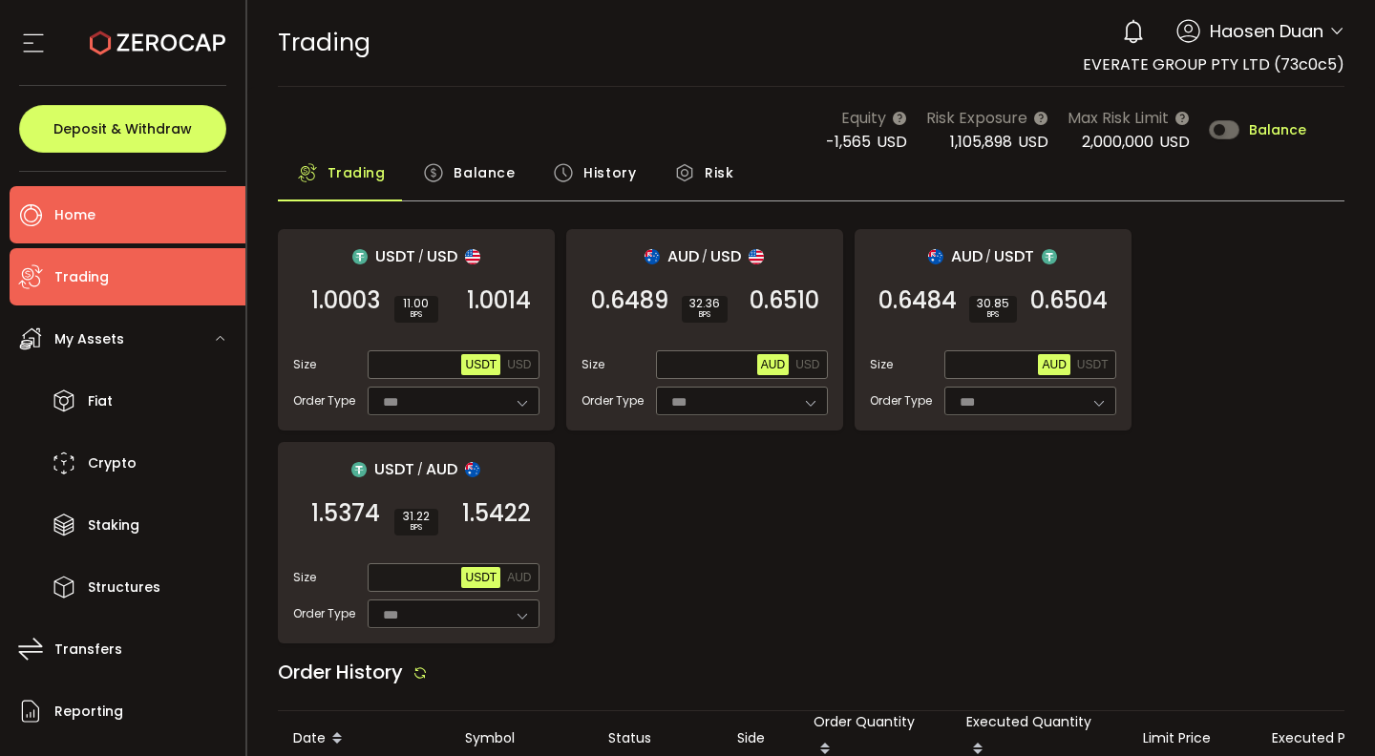
click at [106, 208] on li "Home" at bounding box center [128, 214] width 236 height 57
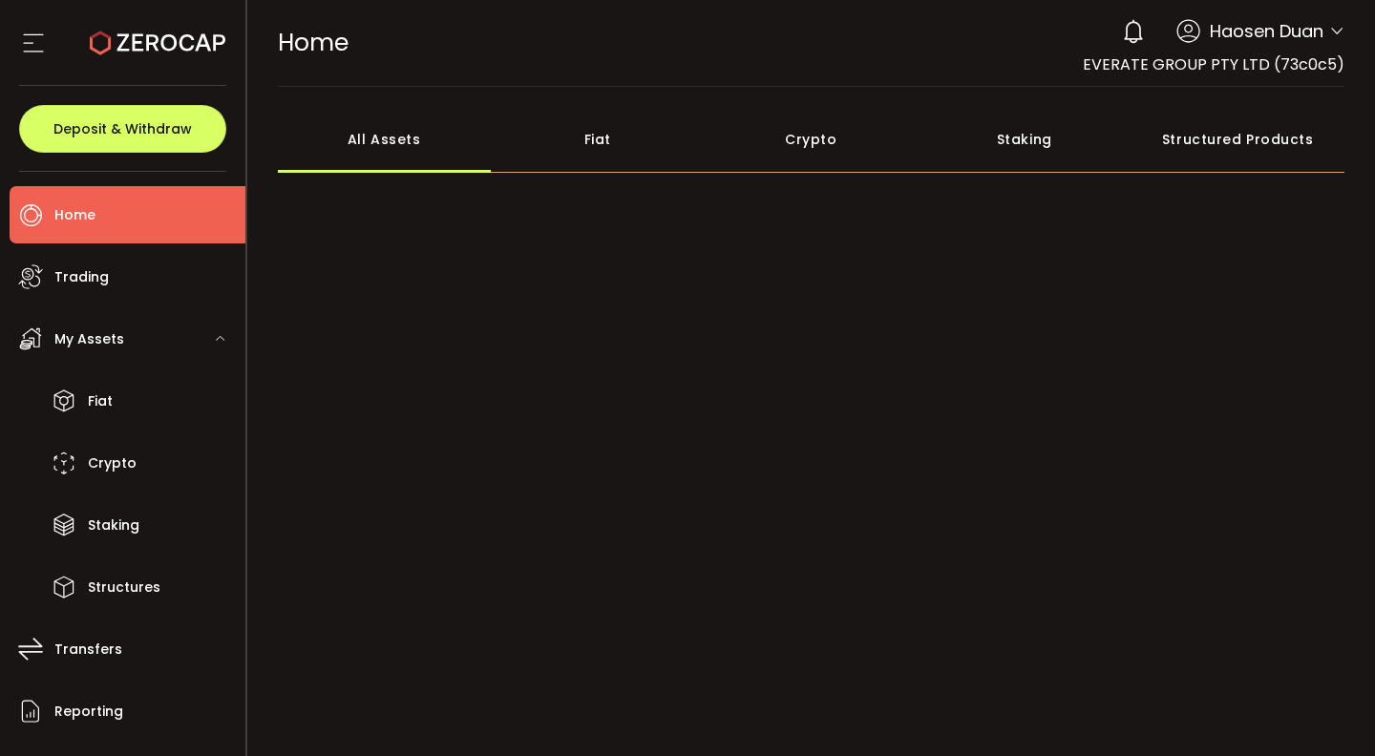
click at [106, 208] on li "Home" at bounding box center [128, 214] width 236 height 57
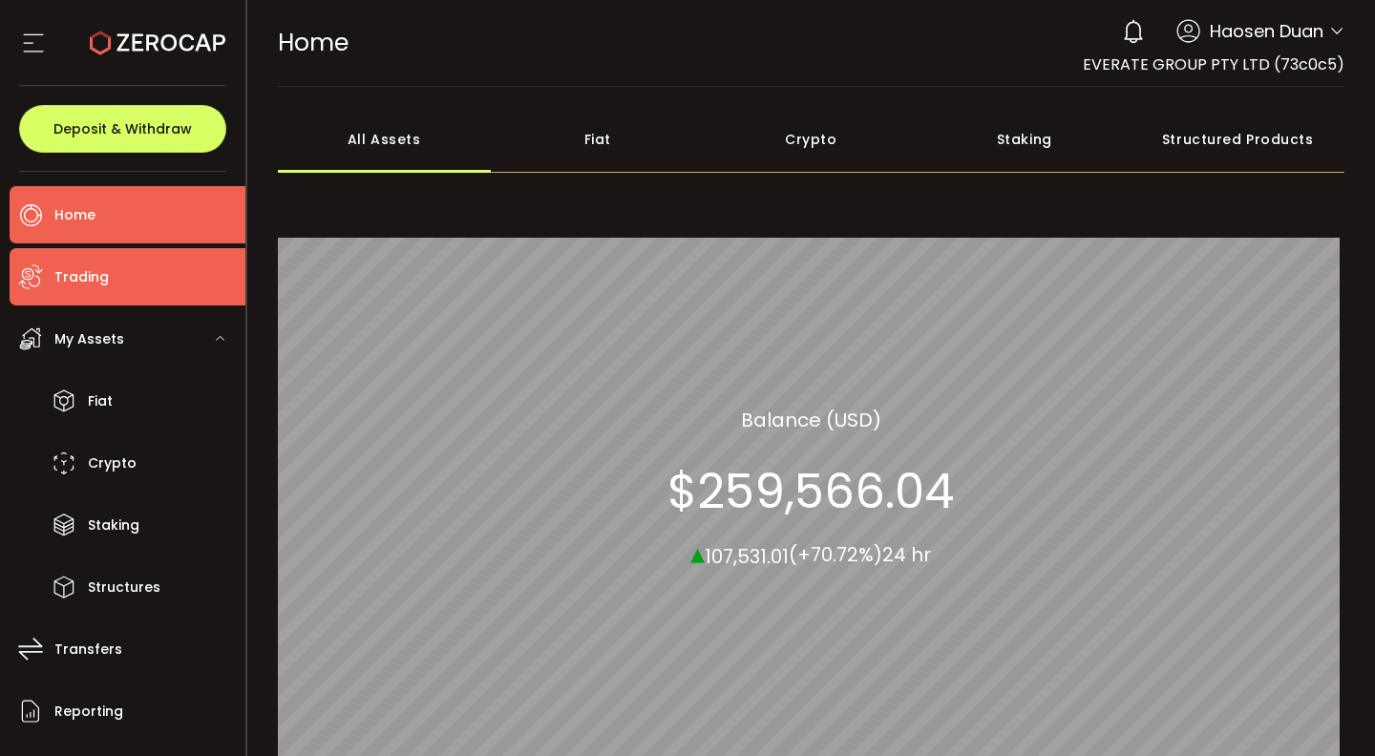
click at [117, 275] on li "Trading" at bounding box center [128, 276] width 236 height 57
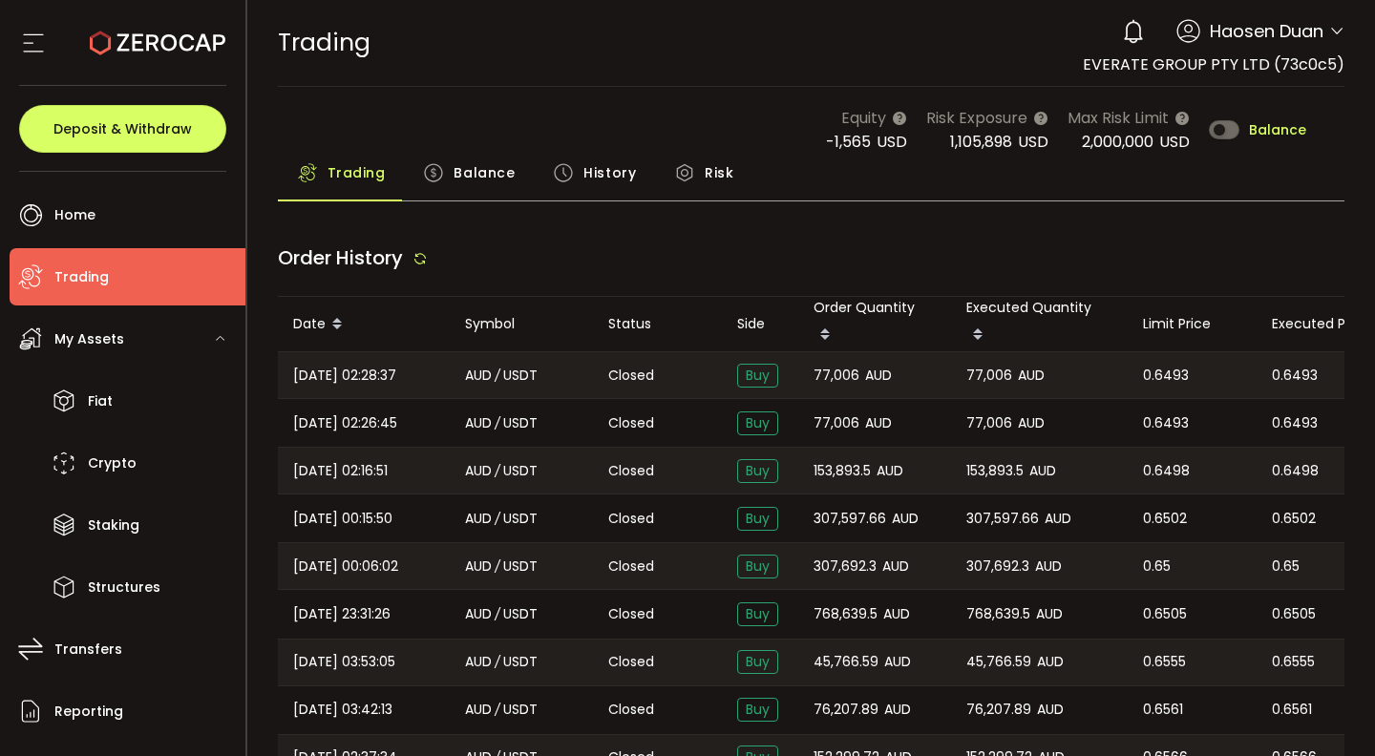
type input "***"
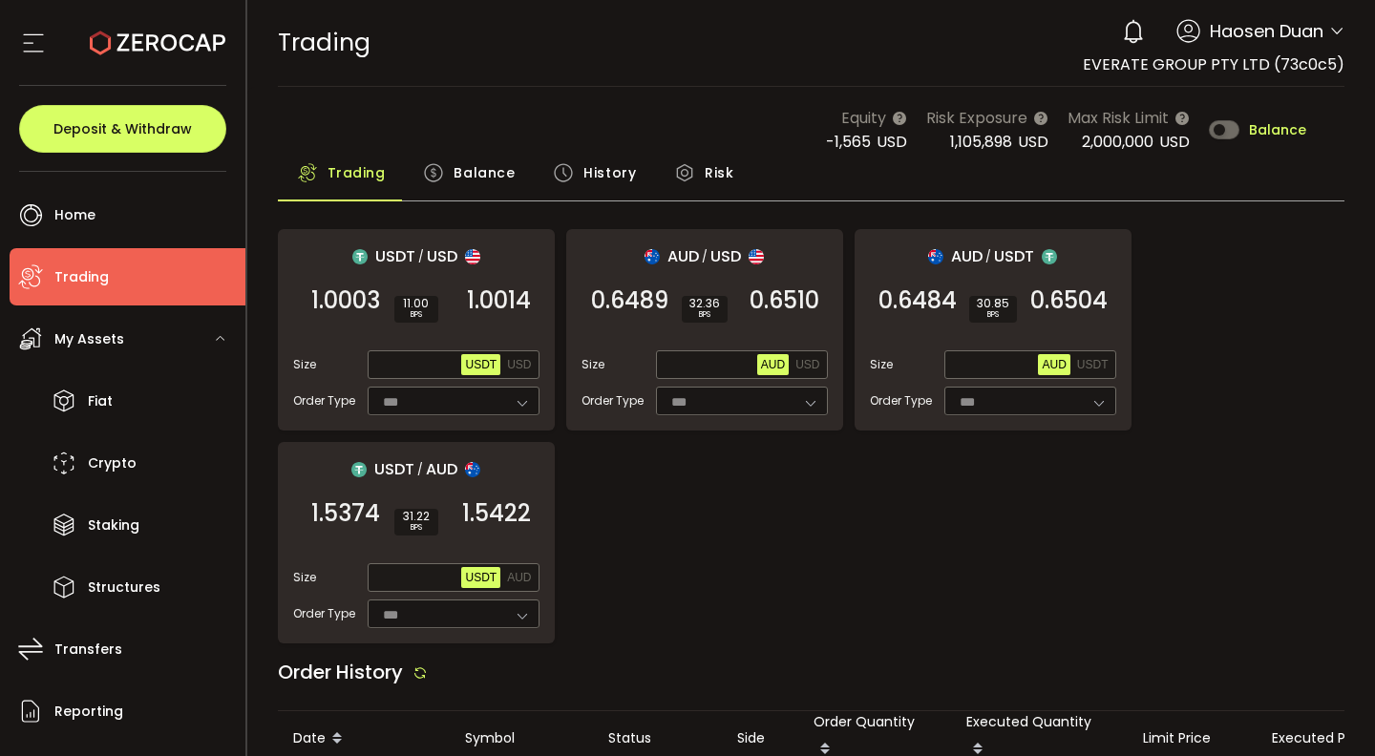
click at [467, 174] on span "Balance" at bounding box center [484, 173] width 61 height 38
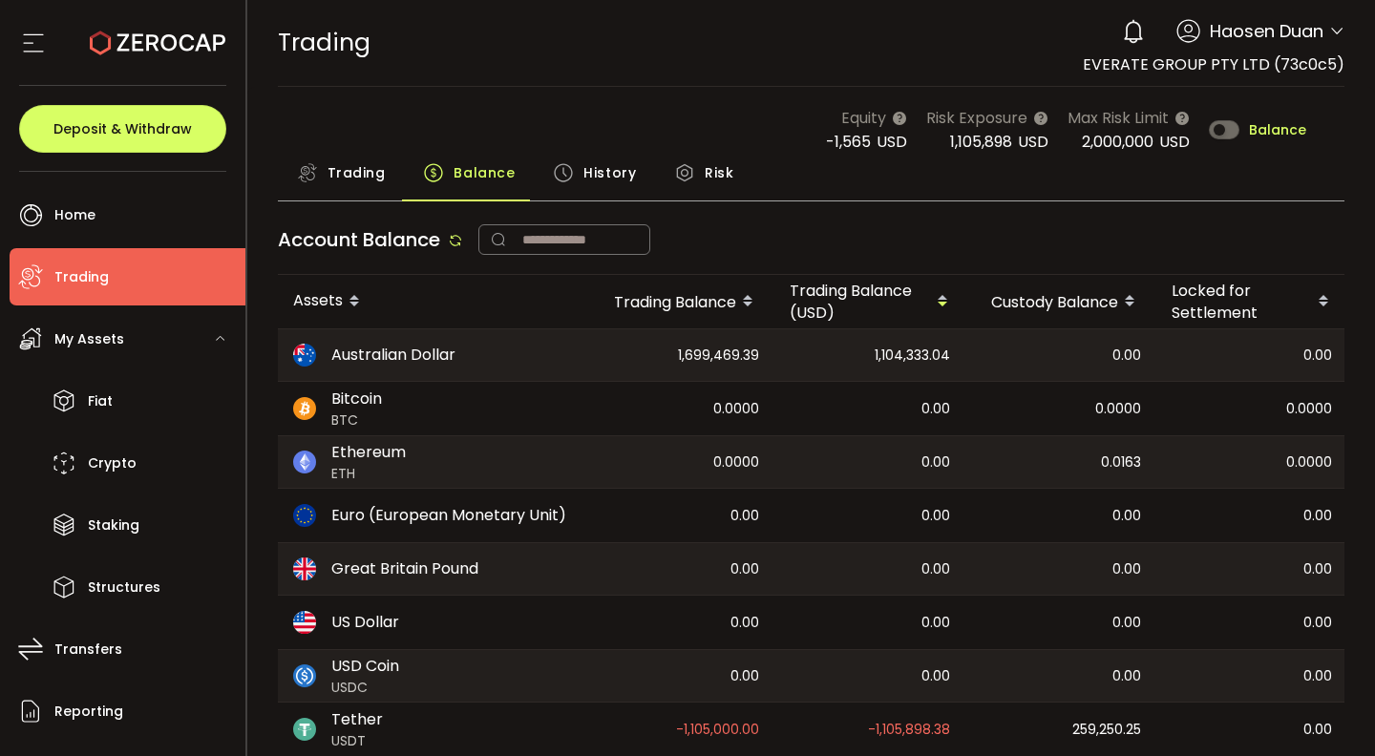
click at [584, 88] on main "Equity -1,565 USD Risk Exposure 1,105,898 USD Max Risk Limit 2,000,000 USD Bala…" at bounding box center [811, 453] width 1129 height 733
click at [365, 163] on span "Trading" at bounding box center [357, 173] width 58 height 38
